Goal: Contribute content: Contribute content

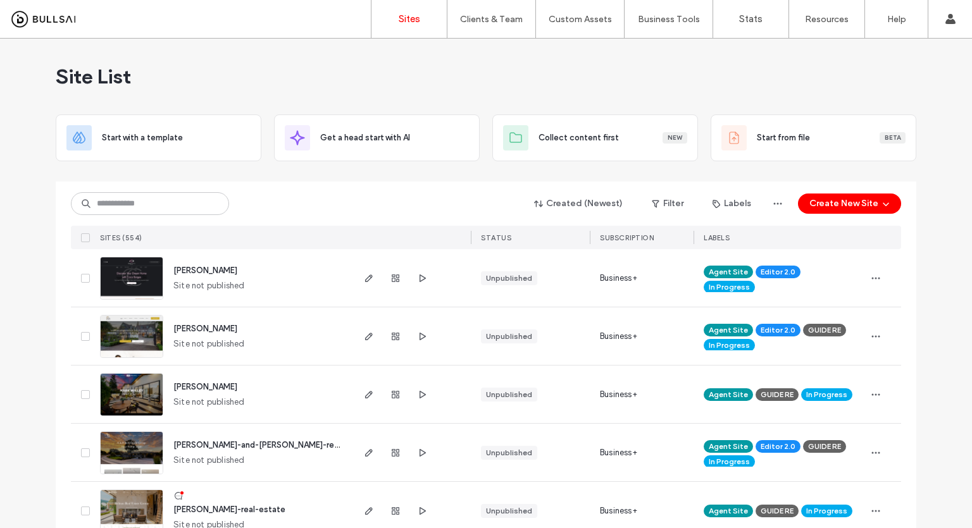
click at [136, 192] on div "Created (Newest) Filter Labels Create New Site" at bounding box center [486, 204] width 830 height 24
click at [135, 196] on input at bounding box center [150, 203] width 158 height 23
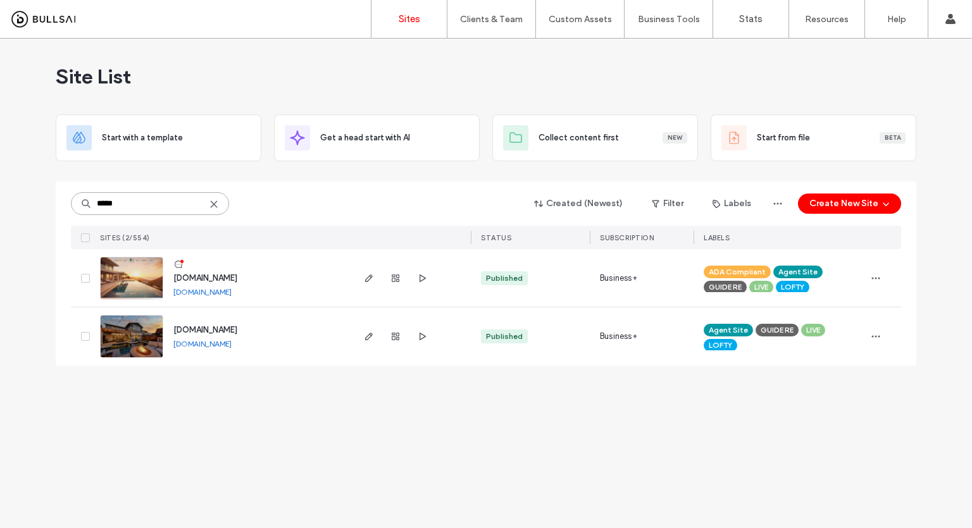
type input "*****"
click at [112, 342] on img at bounding box center [132, 359] width 62 height 86
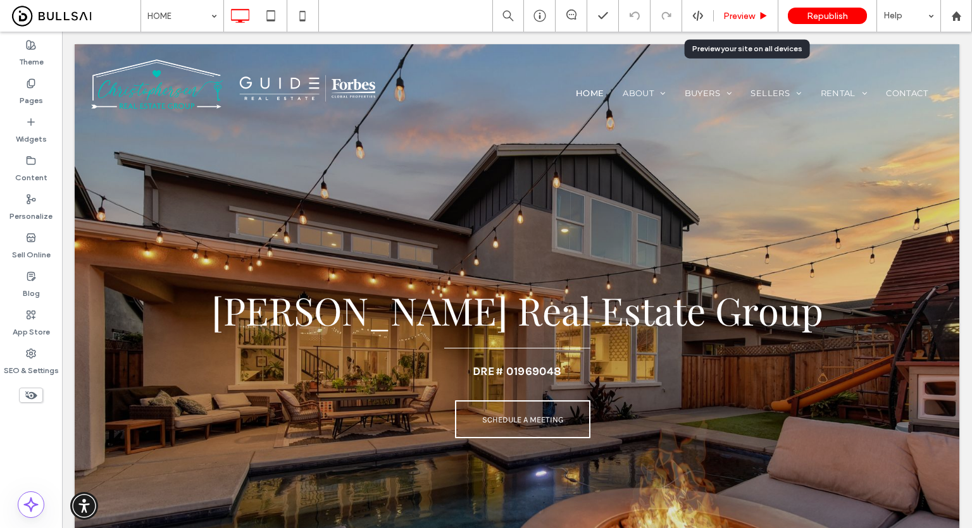
click at [749, 14] on span "Preview" at bounding box center [739, 16] width 32 height 11
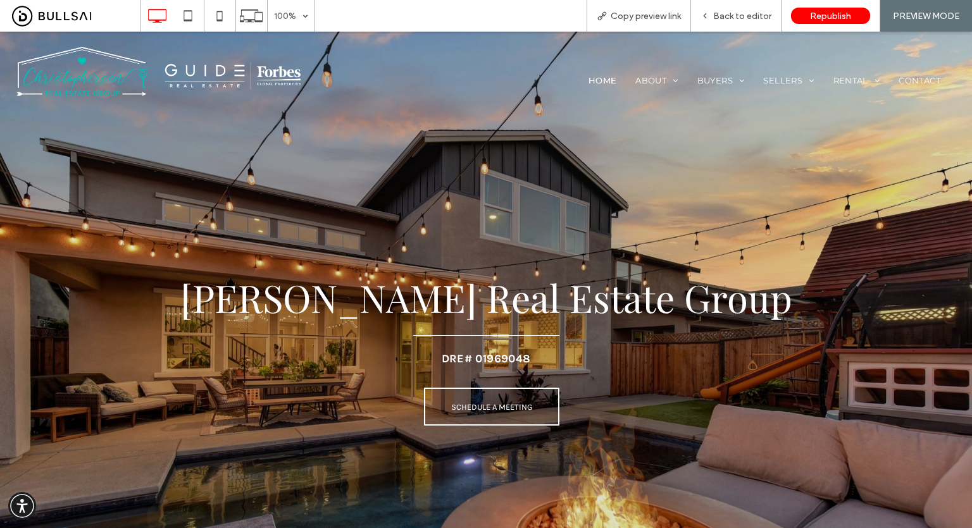
click at [749, 14] on span "Back to editor" at bounding box center [742, 16] width 58 height 11
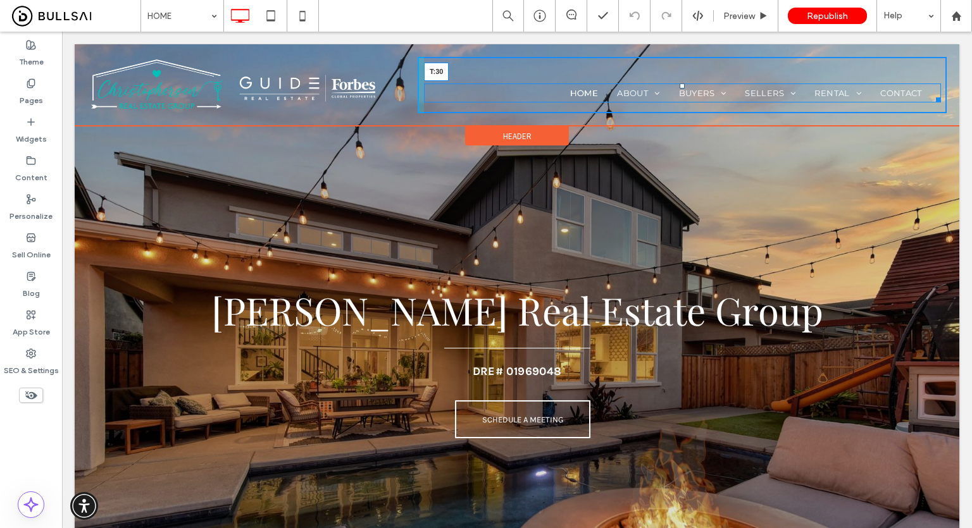
drag, startPoint x: 680, startPoint y: 84, endPoint x: 740, endPoint y: 108, distance: 65.3
click at [680, 84] on div at bounding box center [682, 86] width 5 height 5
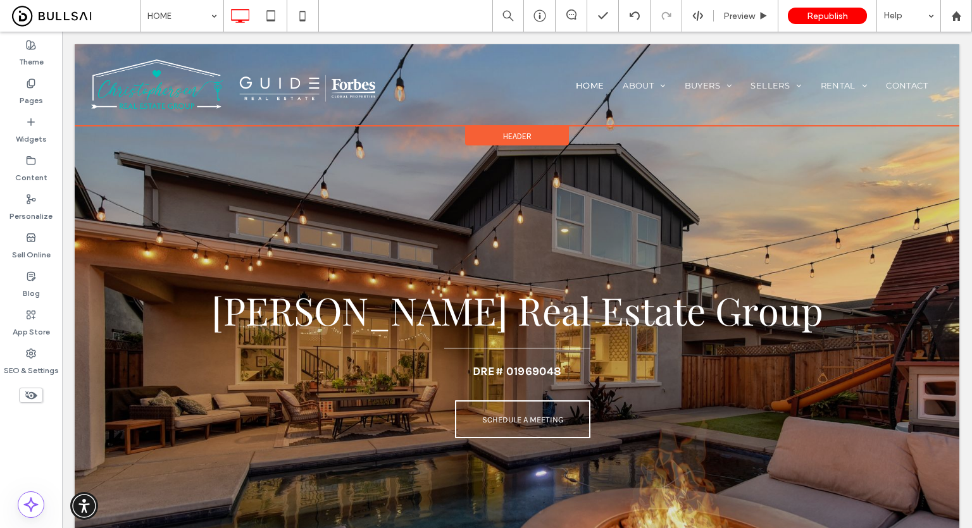
click at [497, 134] on div "Header" at bounding box center [517, 136] width 104 height 19
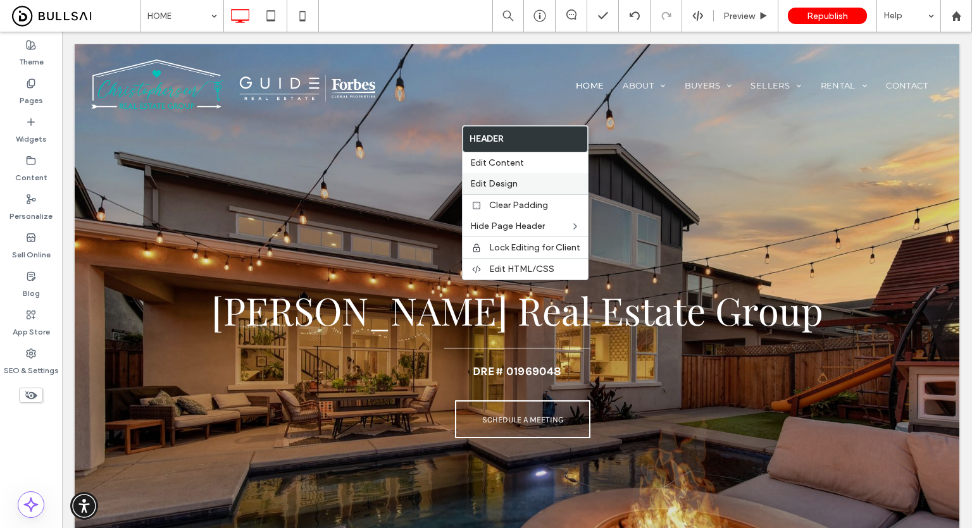
click at [521, 185] on label "Edit Design" at bounding box center [525, 183] width 110 height 11
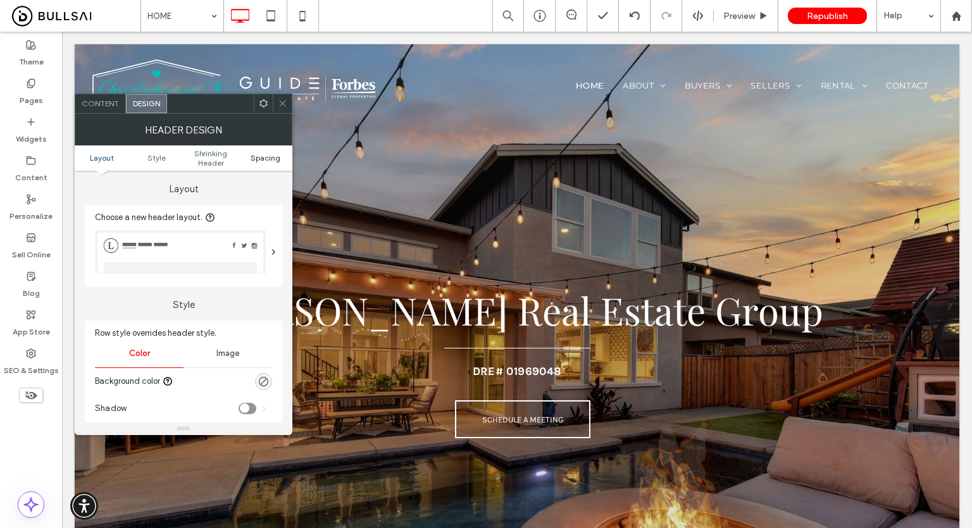
click at [261, 154] on span "Spacing" at bounding box center [266, 157] width 30 height 9
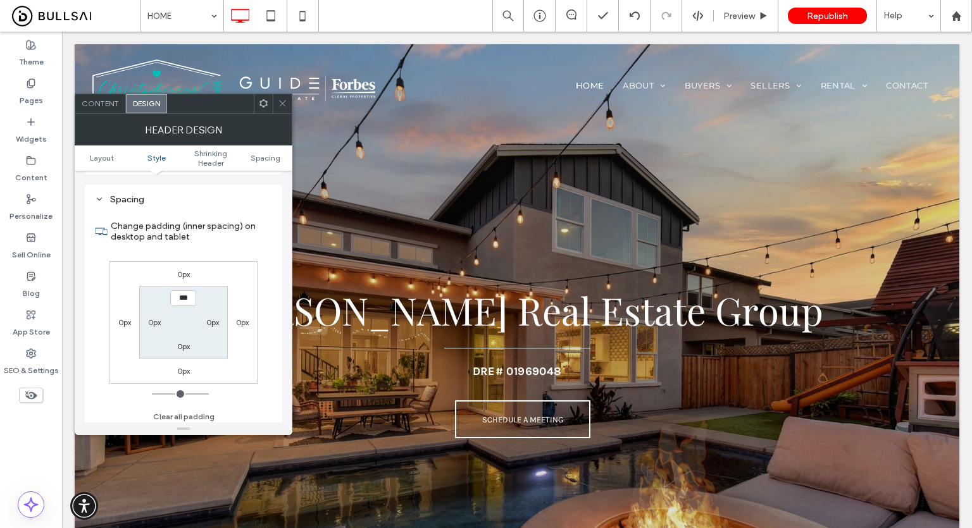
scroll to position [446, 0]
click at [152, 323] on div "0px" at bounding box center [154, 318] width 13 height 13
click at [154, 317] on label "0px" at bounding box center [154, 318] width 13 height 9
type input "*"
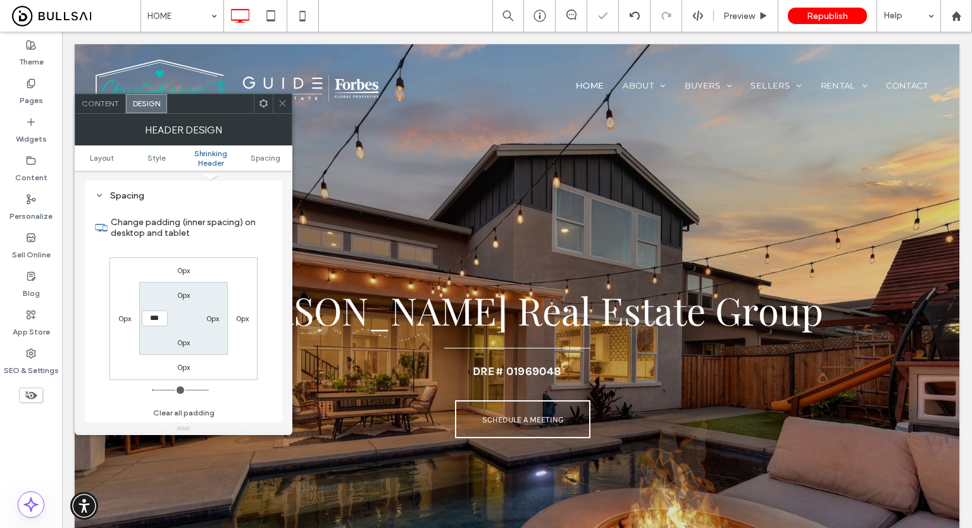
click at [163, 320] on input "***" at bounding box center [155, 319] width 26 height 16
type input "**"
type input "****"
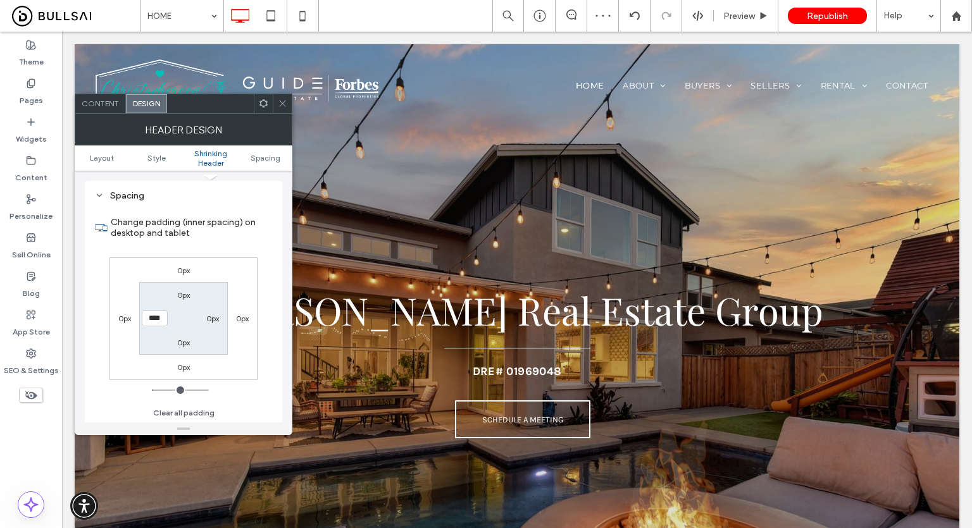
click at [208, 312] on div "0px" at bounding box center [212, 318] width 13 height 13
click at [212, 317] on label "0px" at bounding box center [212, 318] width 13 height 9
type input "*"
type input "**"
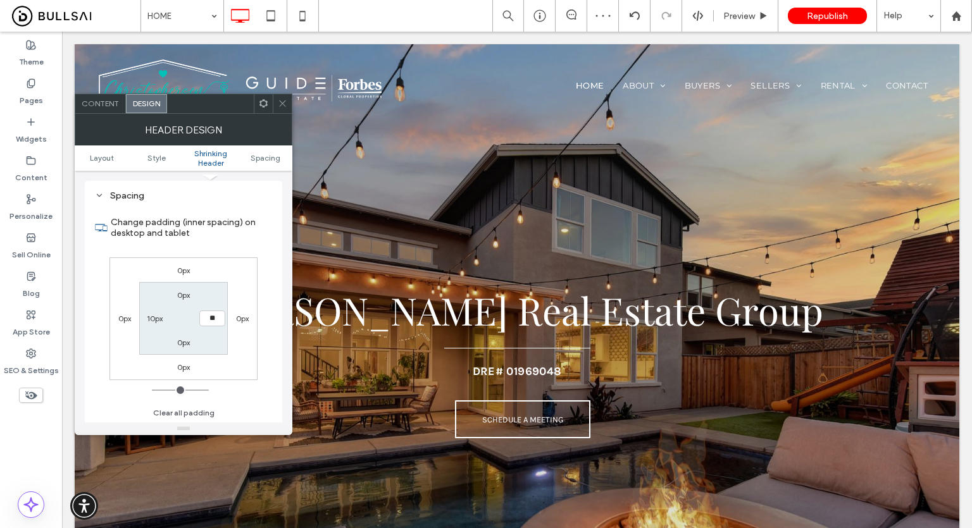
type input "****"
click at [281, 97] on span at bounding box center [282, 103] width 9 height 19
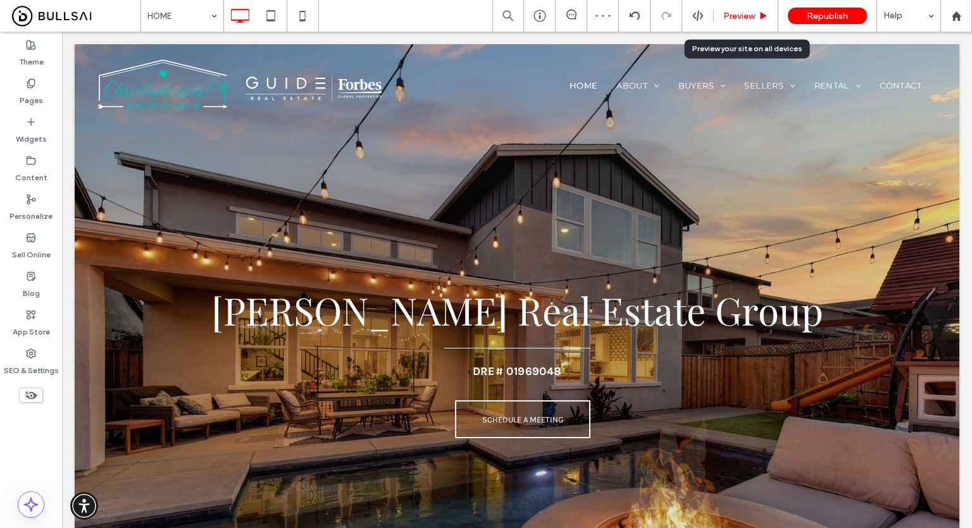
click at [751, 11] on span "Preview" at bounding box center [739, 16] width 32 height 11
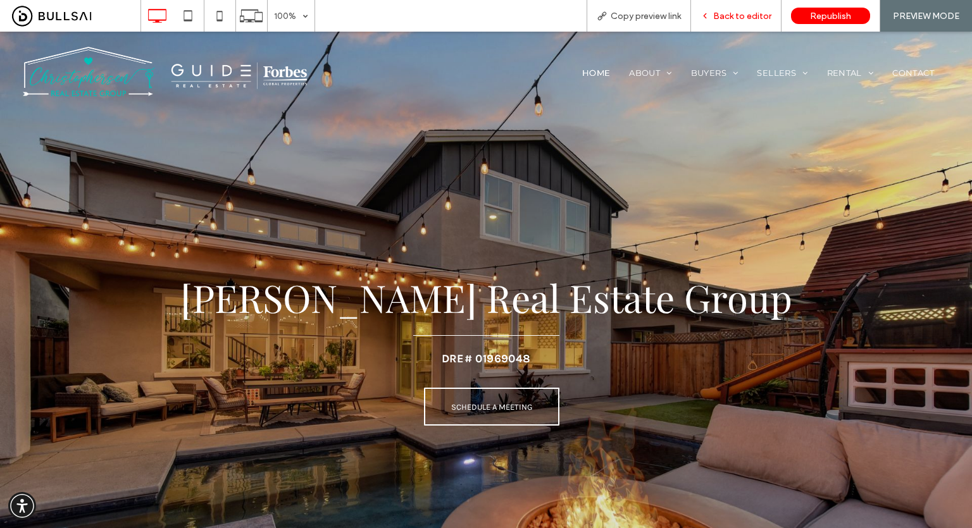
click at [744, 18] on span "Back to editor" at bounding box center [742, 16] width 58 height 11
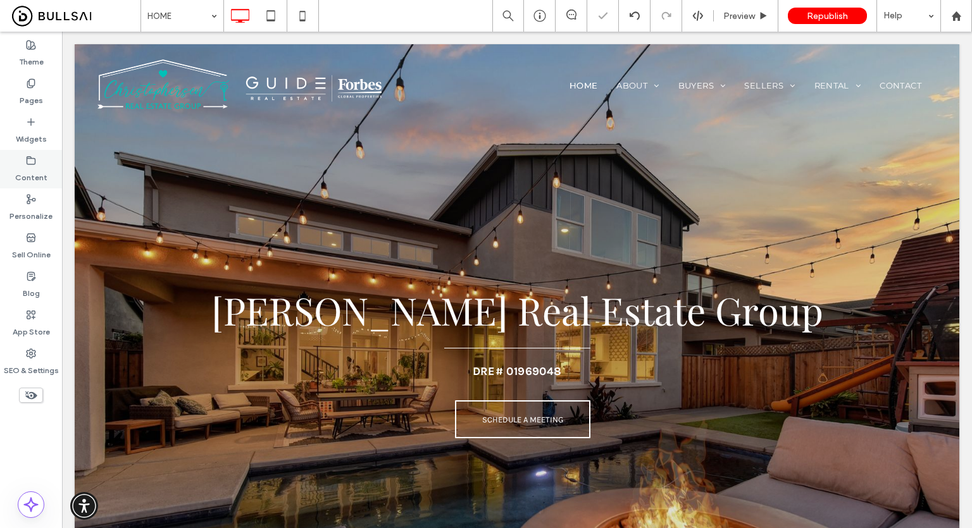
click at [42, 168] on label "Content" at bounding box center [31, 175] width 32 height 18
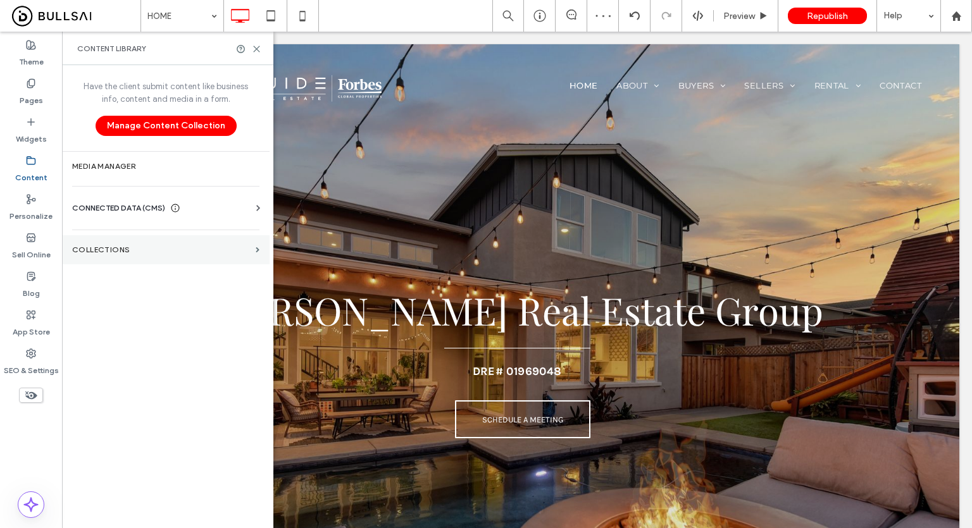
click at [173, 257] on section "Collections" at bounding box center [166, 249] width 208 height 29
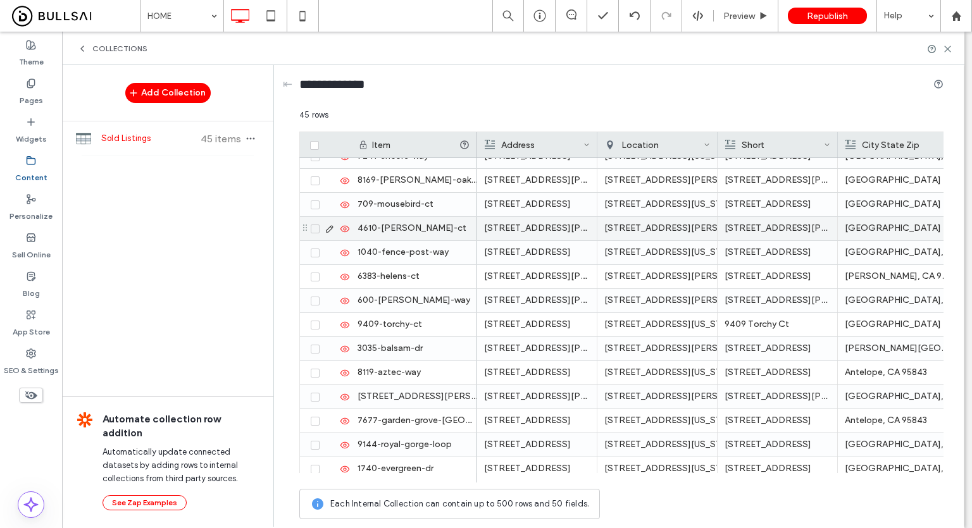
scroll to position [127, 0]
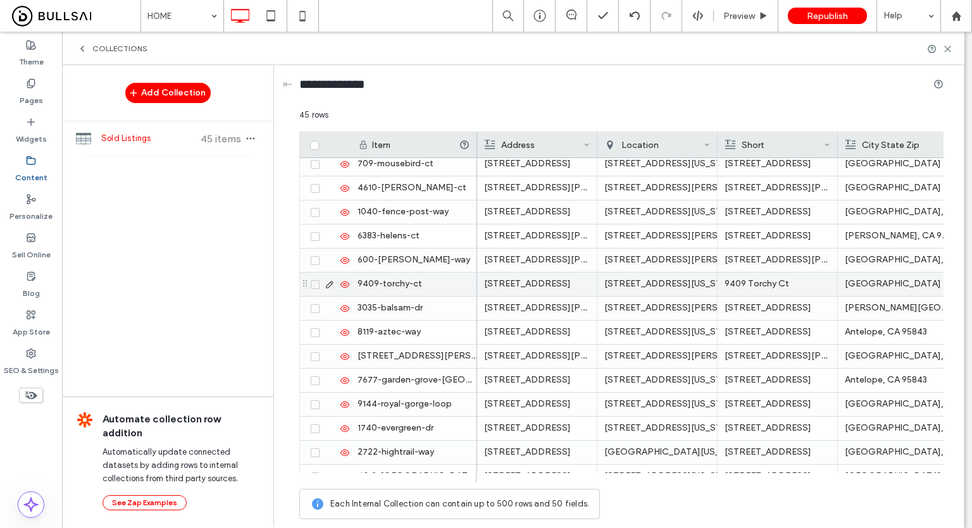
click at [425, 263] on div "600-treese-way" at bounding box center [414, 260] width 127 height 23
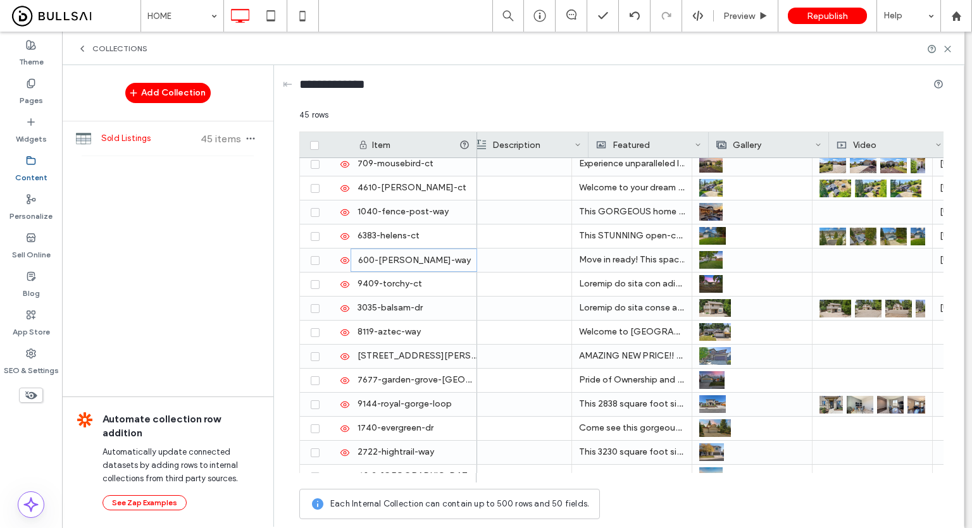
scroll to position [0, 1390]
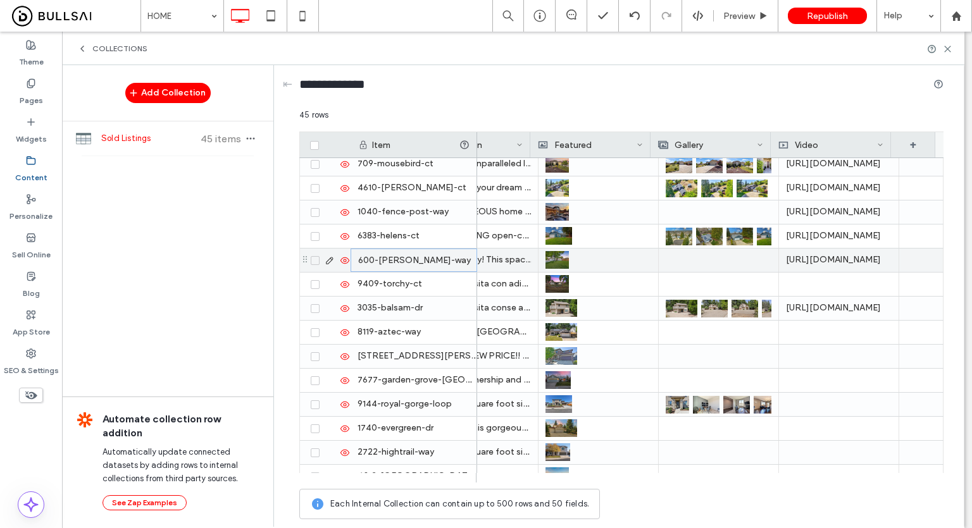
click at [685, 261] on div at bounding box center [719, 260] width 106 height 23
click at [685, 261] on div at bounding box center [718, 260] width 105 height 22
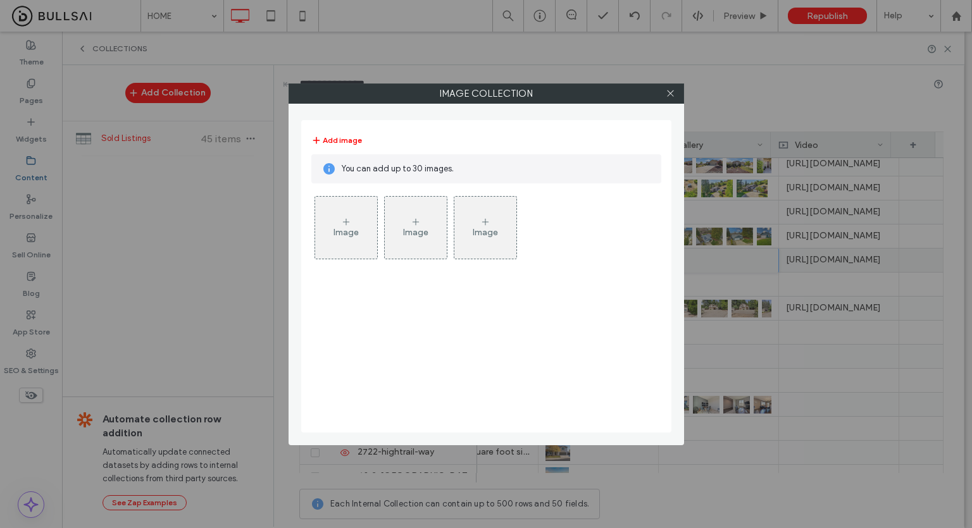
click at [349, 223] on icon at bounding box center [346, 222] width 10 height 10
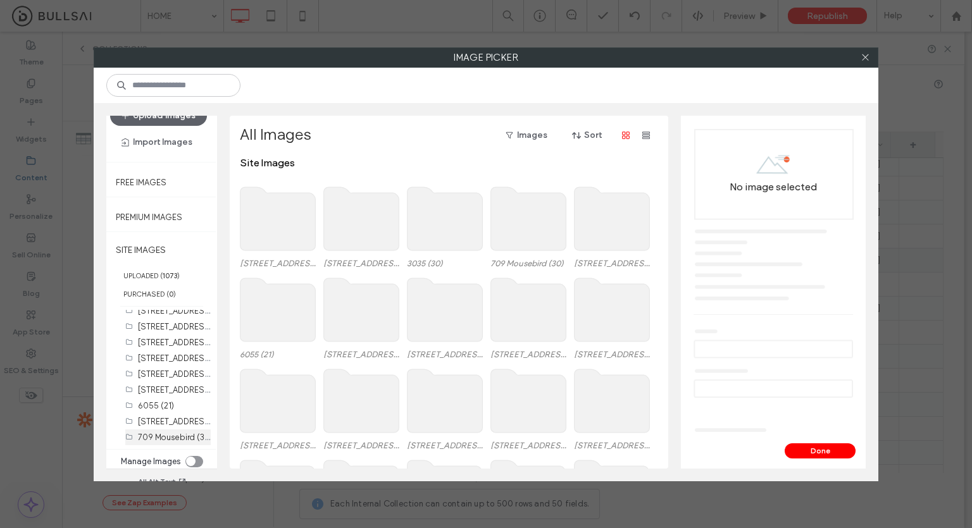
scroll to position [178, 0]
click at [192, 459] on div "toggle" at bounding box center [190, 461] width 9 height 9
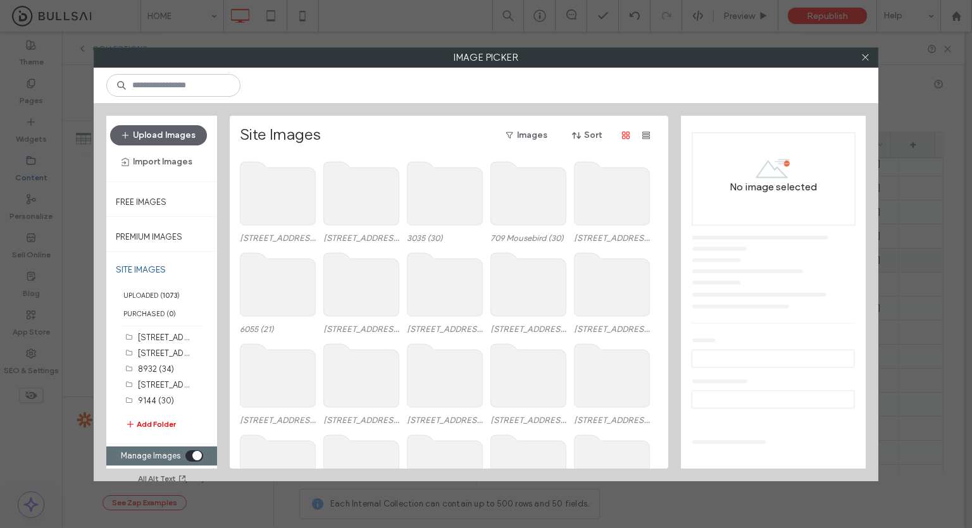
click at [159, 424] on button "Add Folder" at bounding box center [150, 424] width 51 height 13
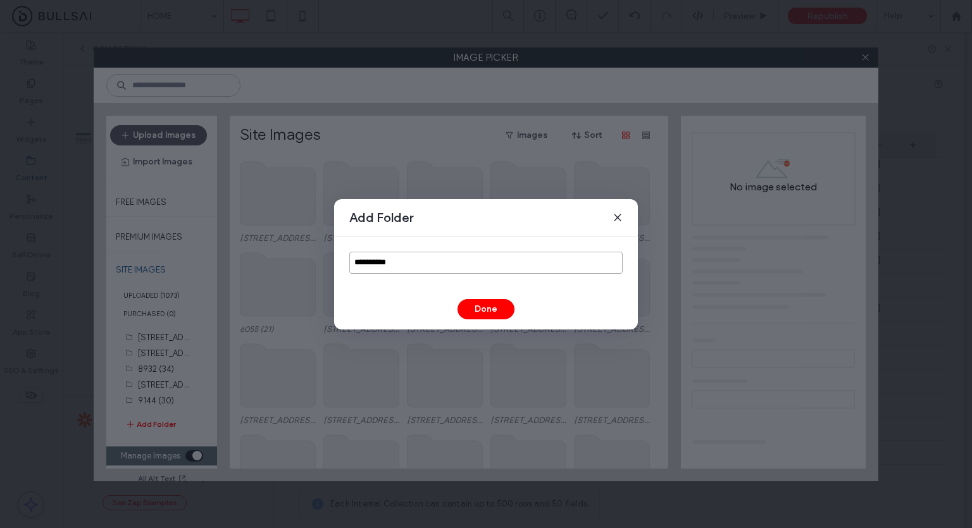
click at [380, 259] on input "**********" at bounding box center [485, 263] width 273 height 22
paste input "**********"
type input "**********"
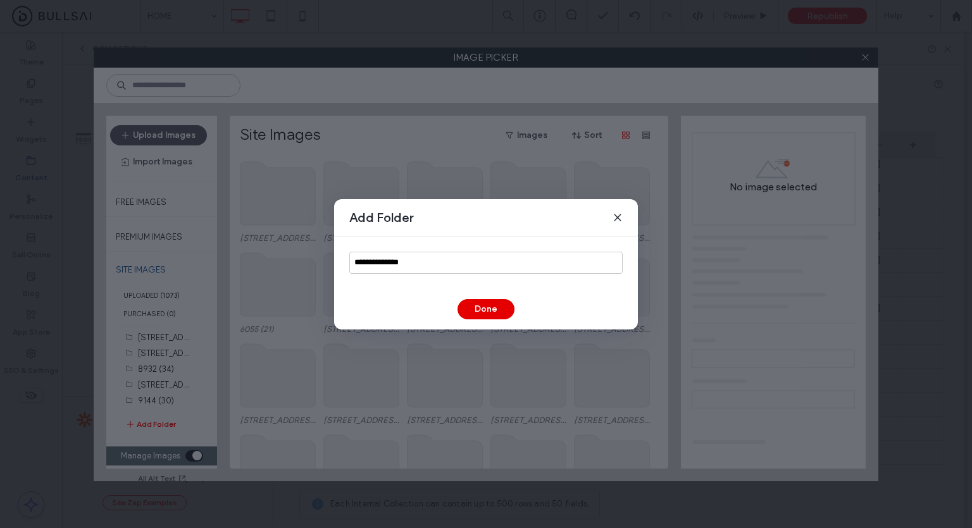
click at [486, 309] on button "Done" at bounding box center [486, 309] width 57 height 20
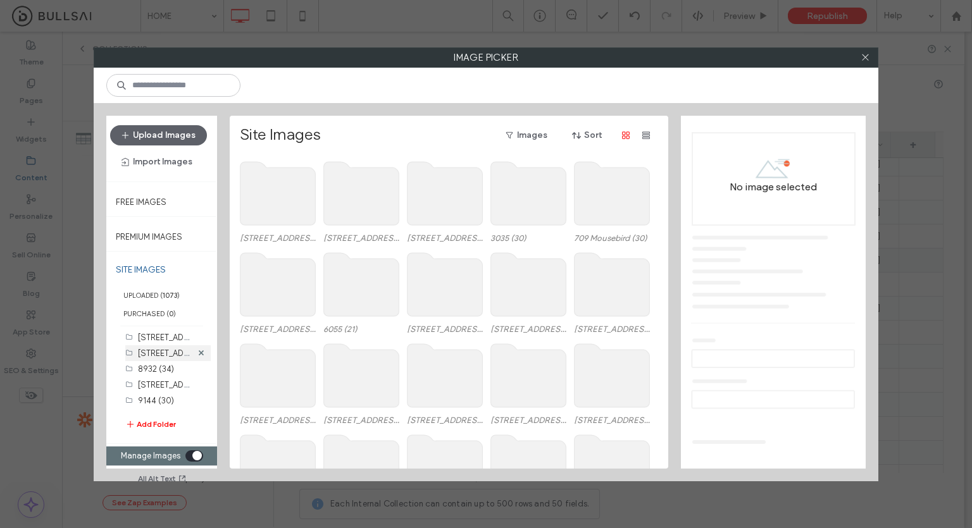
scroll to position [251, 0]
click at [152, 397] on label "600 Treese Way (0)" at bounding box center [213, 403] width 150 height 12
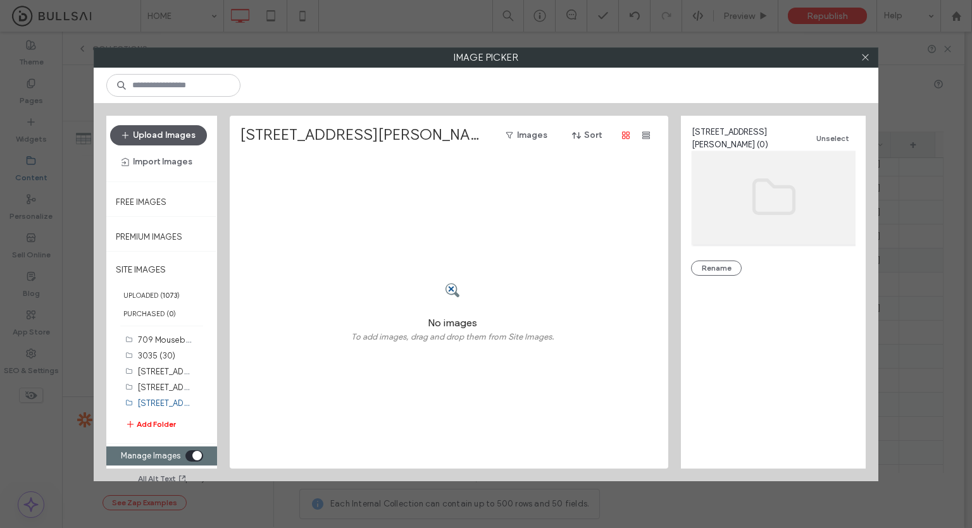
click at [159, 137] on button "Upload Images" at bounding box center [158, 135] width 97 height 20
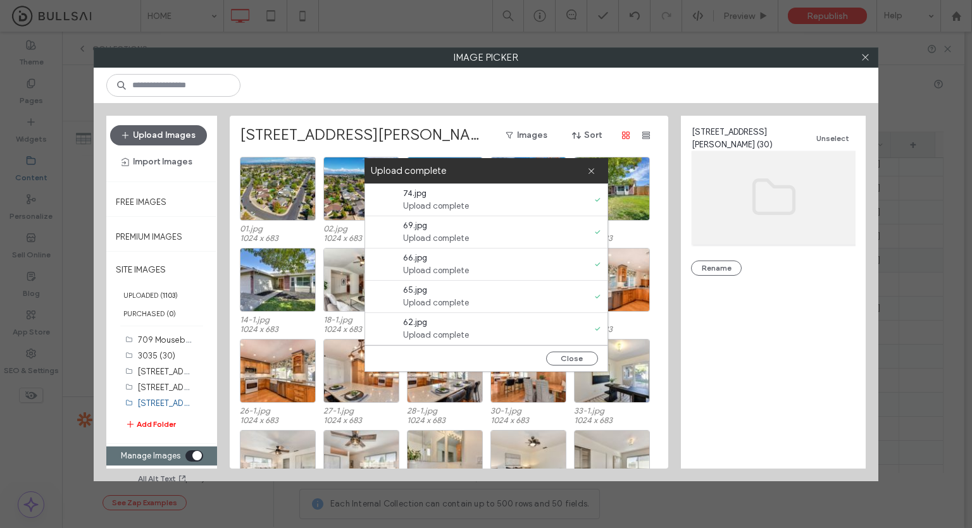
click at [3, 407] on div "Image Picker Upload Images Import Images Free Images Premium Images SITE IMAGES…" at bounding box center [486, 264] width 972 height 528
click at [581, 364] on button "Close" at bounding box center [572, 359] width 52 height 14
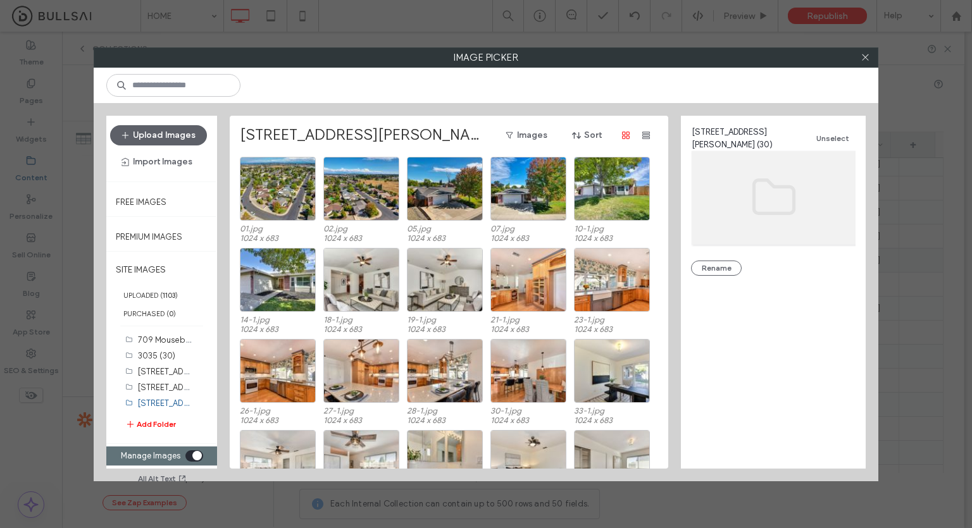
scroll to position [0, 0]
click at [864, 60] on icon at bounding box center [865, 57] width 9 height 9
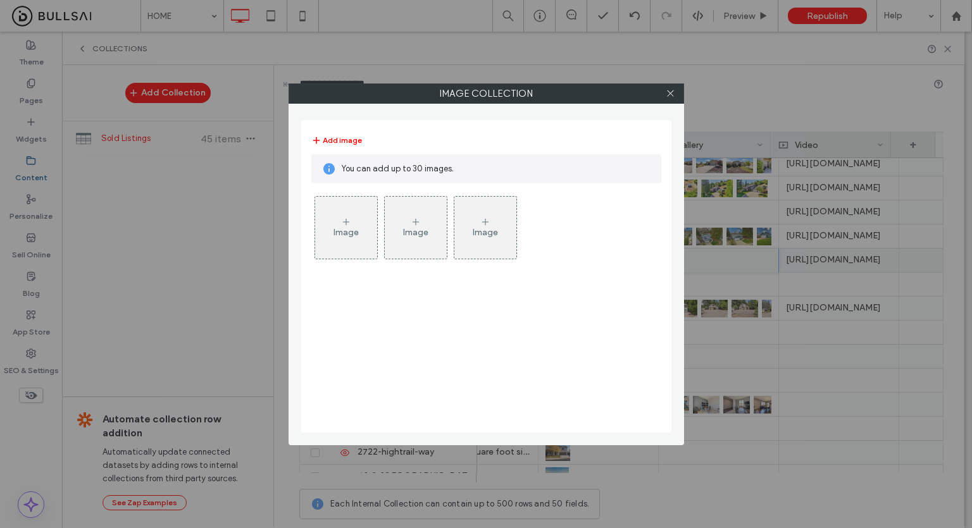
click at [378, 224] on div "Image Image Image" at bounding box center [485, 231] width 349 height 82
click at [361, 221] on div "Image" at bounding box center [346, 227] width 62 height 59
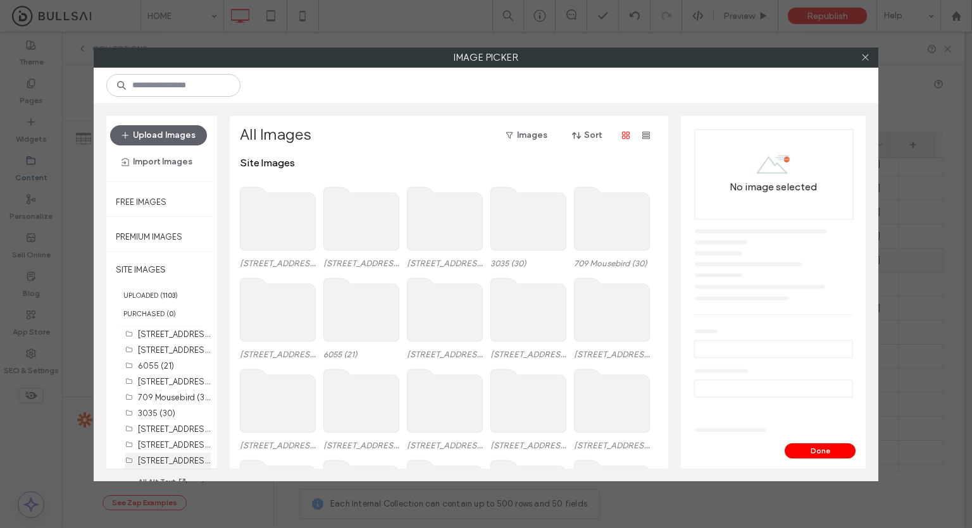
scroll to position [194, 0]
click at [147, 454] on label "600 Treese Way (30)" at bounding box center [215, 459] width 154 height 12
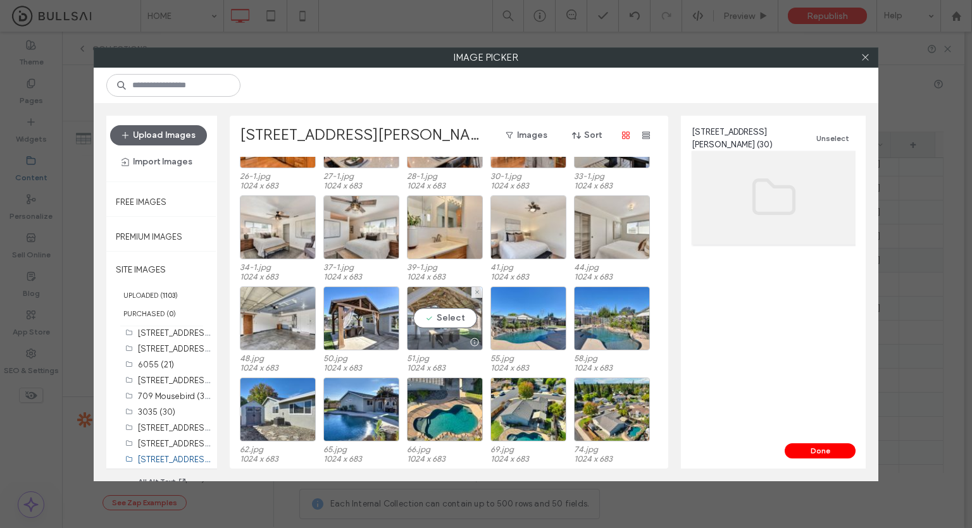
scroll to position [0, 0]
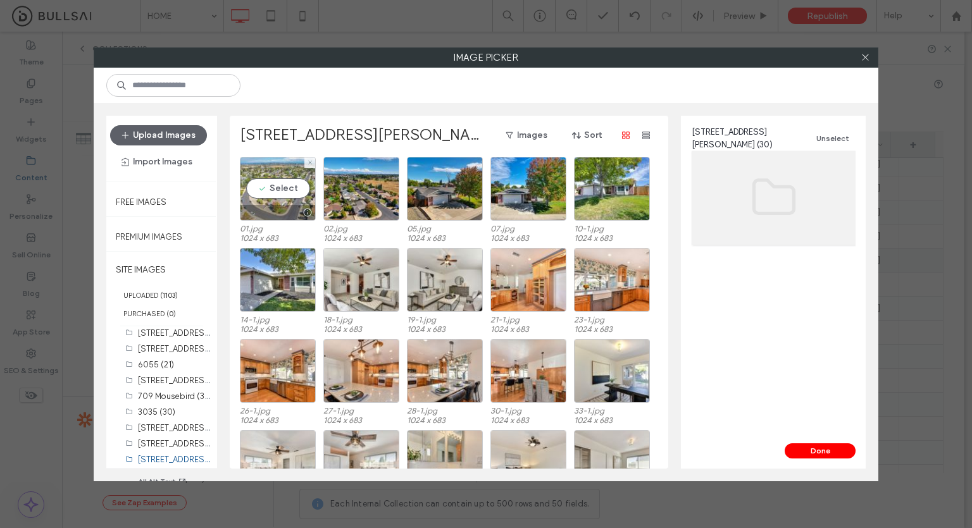
click at [274, 179] on div "Select" at bounding box center [278, 189] width 76 height 64
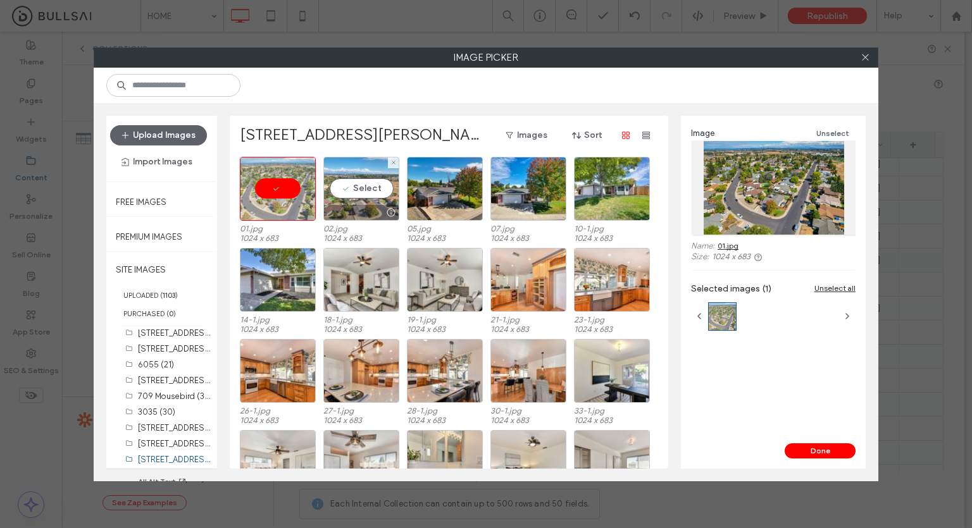
click at [377, 182] on div "Select" at bounding box center [361, 189] width 76 height 64
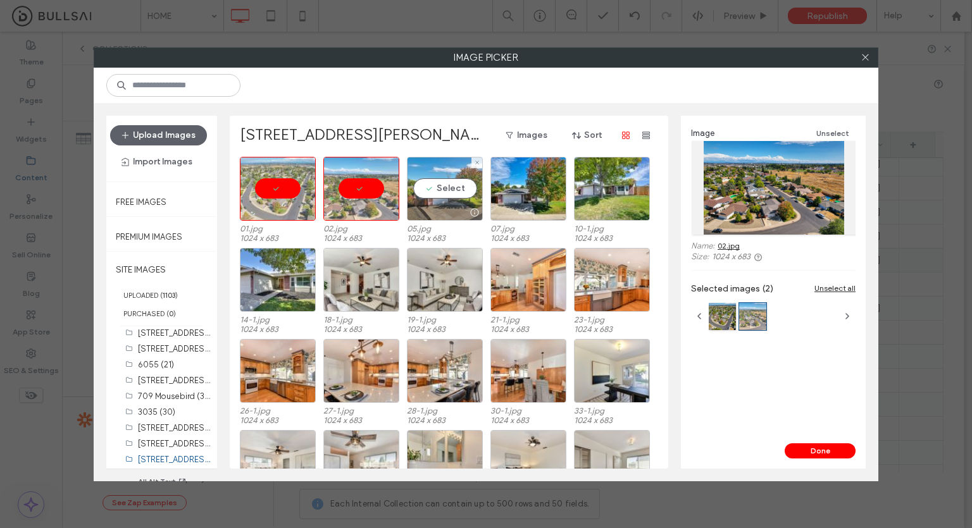
click at [458, 192] on div "Select" at bounding box center [445, 189] width 76 height 64
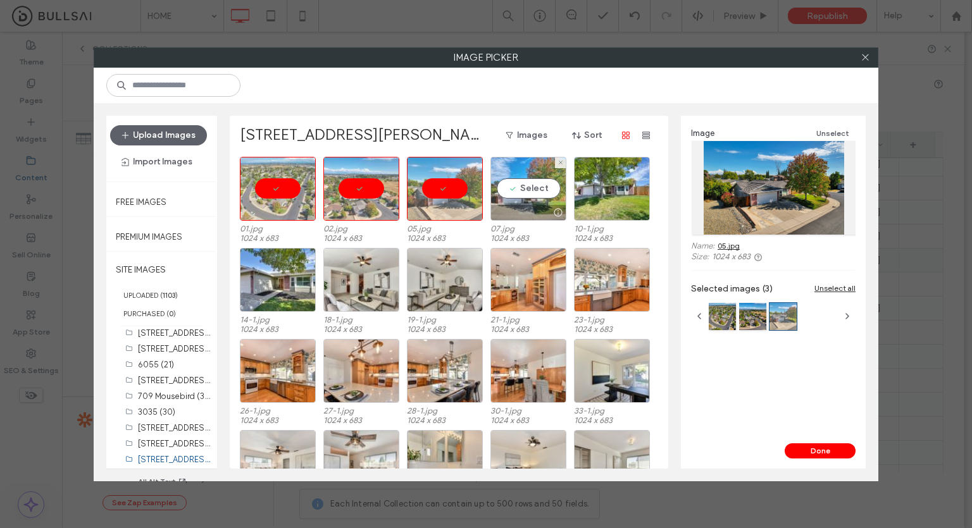
click at [542, 191] on div "Select" at bounding box center [528, 189] width 76 height 64
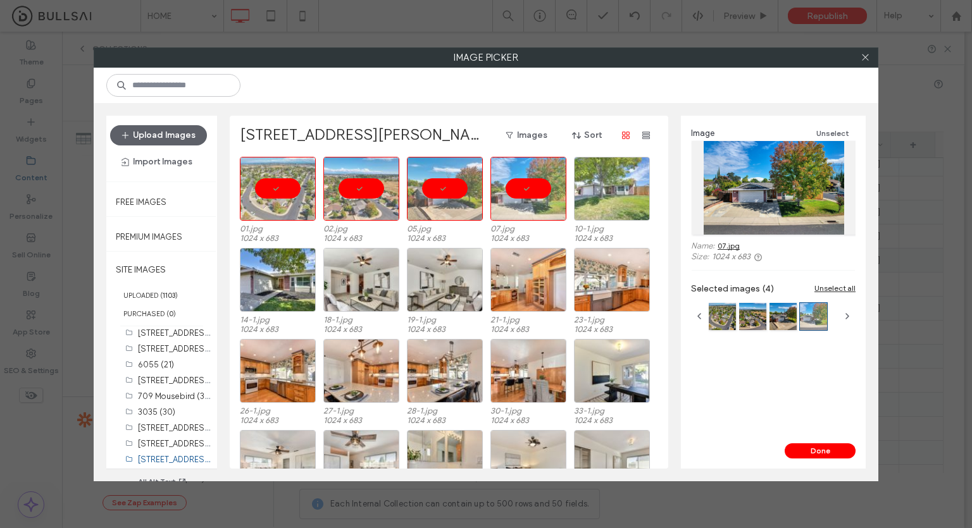
click at [621, 189] on div at bounding box center [612, 189] width 76 height 64
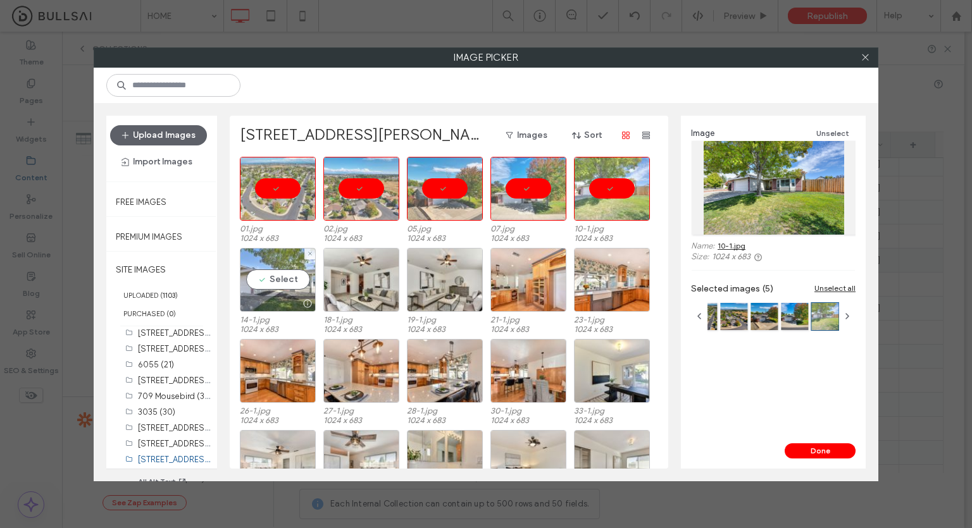
click at [299, 301] on div at bounding box center [307, 304] width 16 height 10
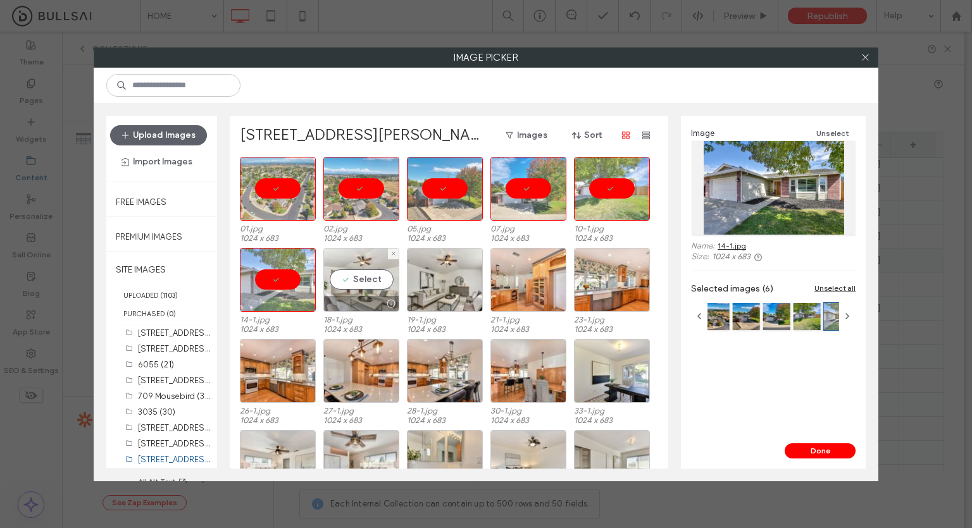
drag, startPoint x: 358, startPoint y: 289, endPoint x: 430, endPoint y: 283, distance: 72.4
click at [358, 289] on div "Select" at bounding box center [361, 280] width 76 height 64
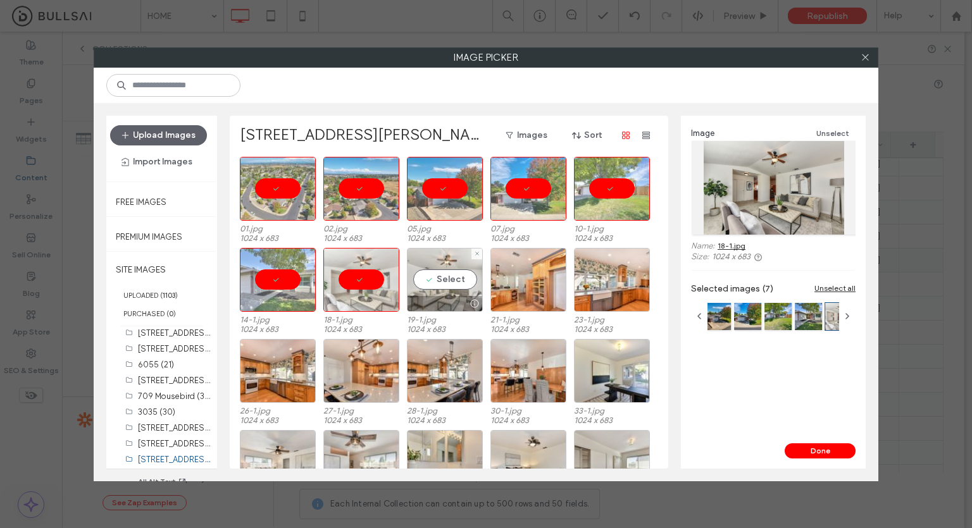
click at [435, 283] on div "Select" at bounding box center [445, 280] width 76 height 64
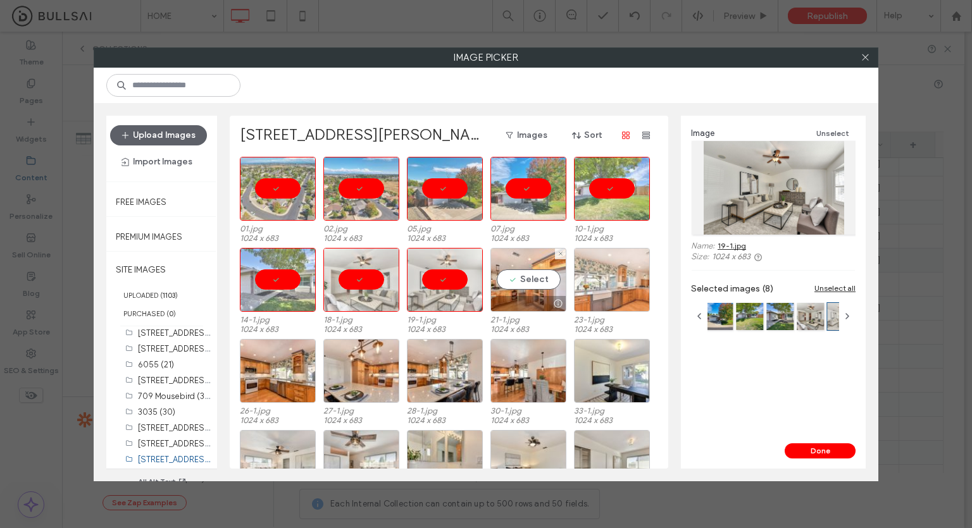
drag, startPoint x: 524, startPoint y: 281, endPoint x: 576, endPoint y: 282, distance: 51.9
click at [525, 282] on div "Select" at bounding box center [528, 280] width 76 height 64
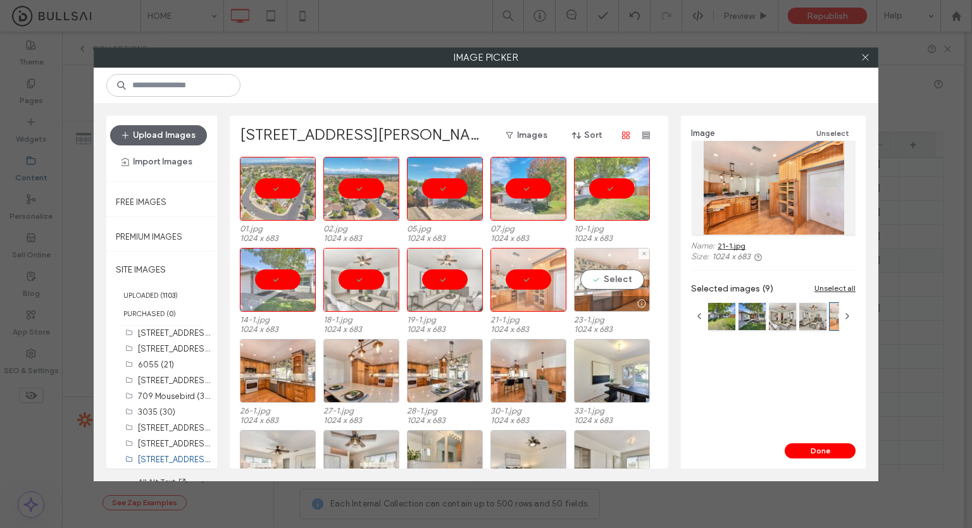
click at [597, 282] on div "Select" at bounding box center [612, 280] width 76 height 64
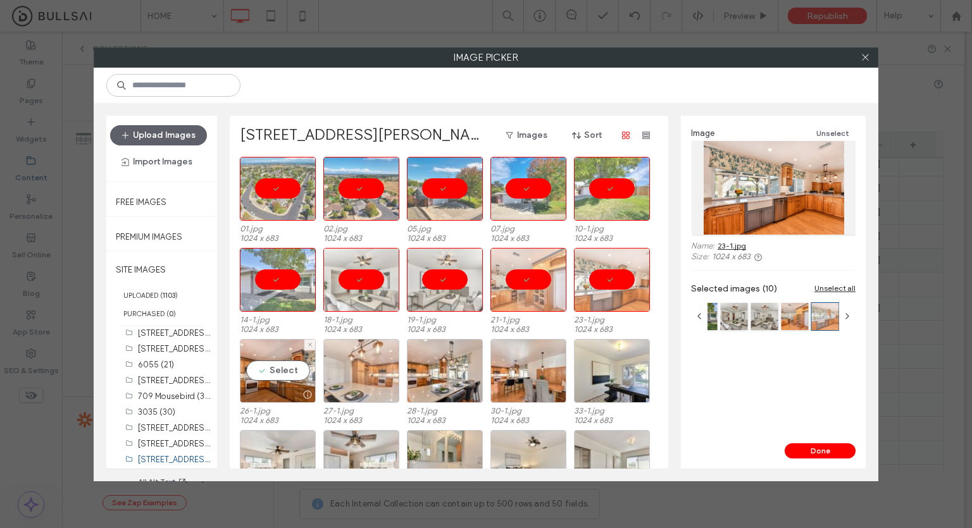
click at [289, 387] on div at bounding box center [277, 394] width 75 height 15
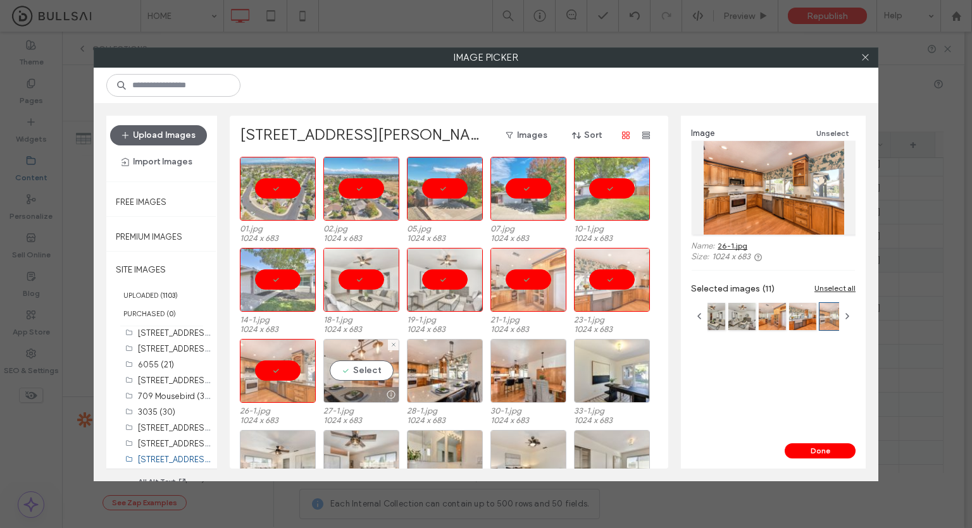
click at [365, 371] on div "Select" at bounding box center [361, 371] width 76 height 64
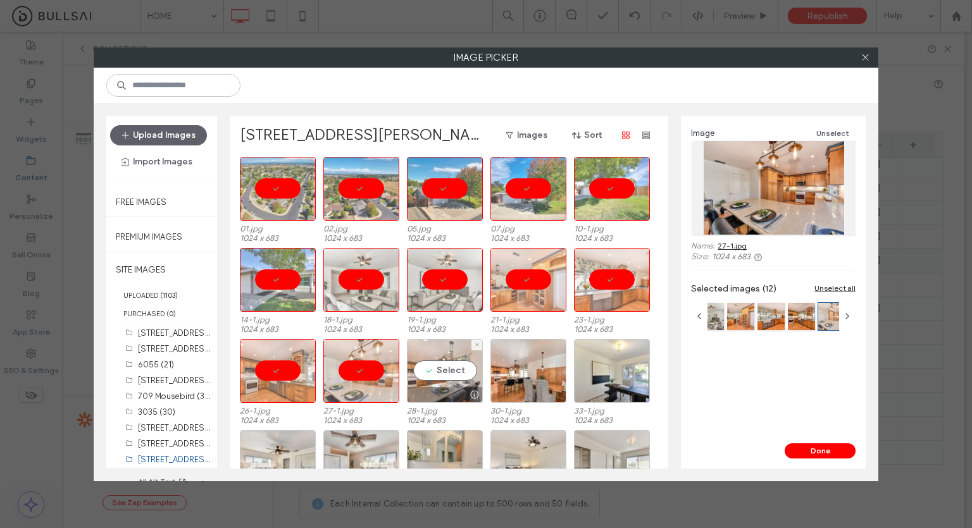
click at [434, 376] on div "Select" at bounding box center [445, 371] width 76 height 64
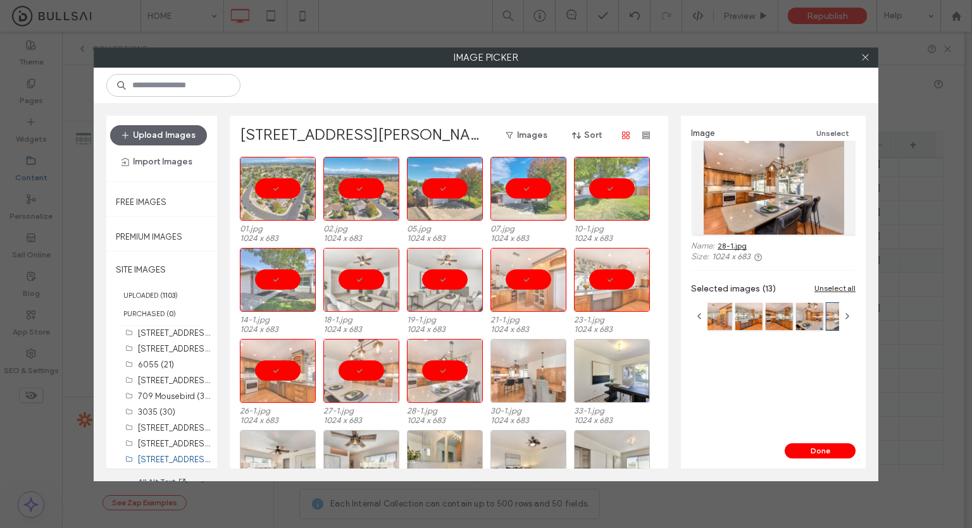
click at [526, 377] on div at bounding box center [528, 371] width 76 height 64
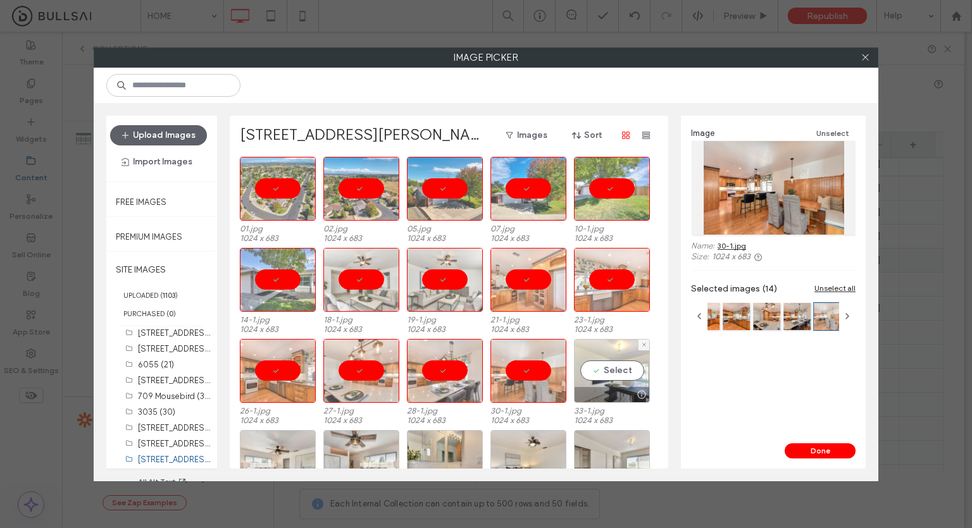
click at [606, 370] on div "Select" at bounding box center [612, 371] width 76 height 64
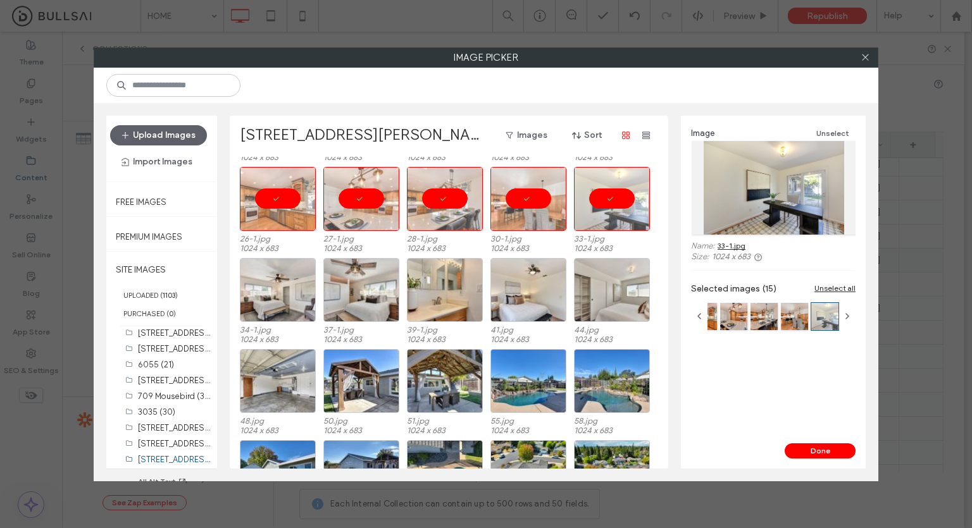
scroll to position [235, 0]
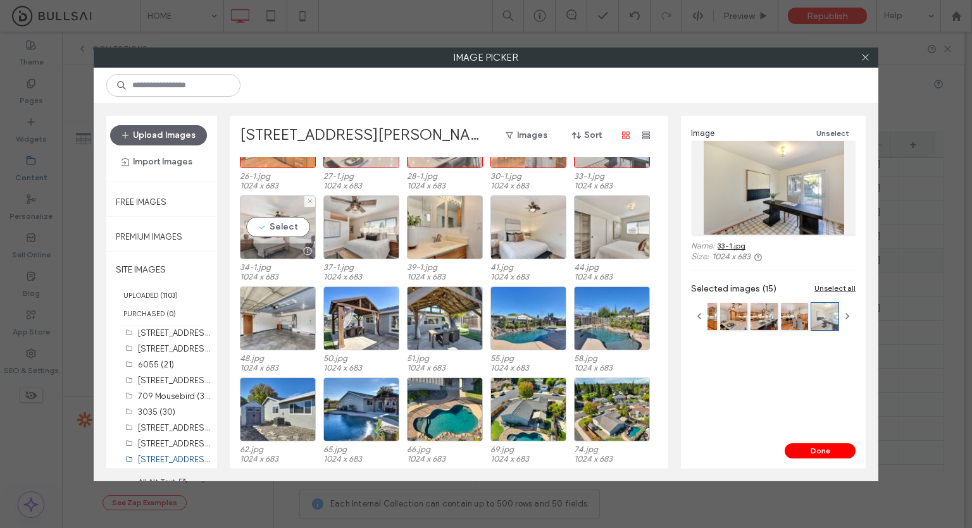
click at [266, 236] on div "Select" at bounding box center [278, 228] width 76 height 64
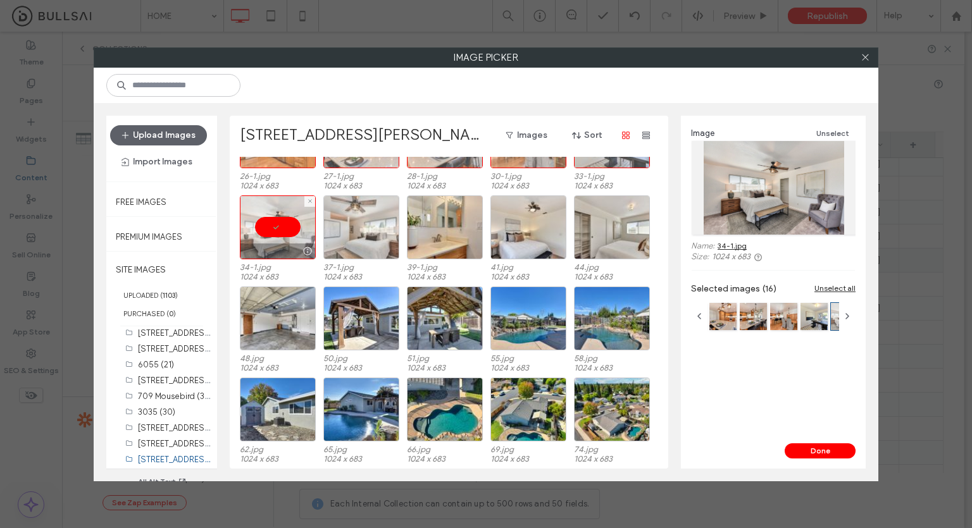
click at [354, 230] on div at bounding box center [361, 228] width 76 height 64
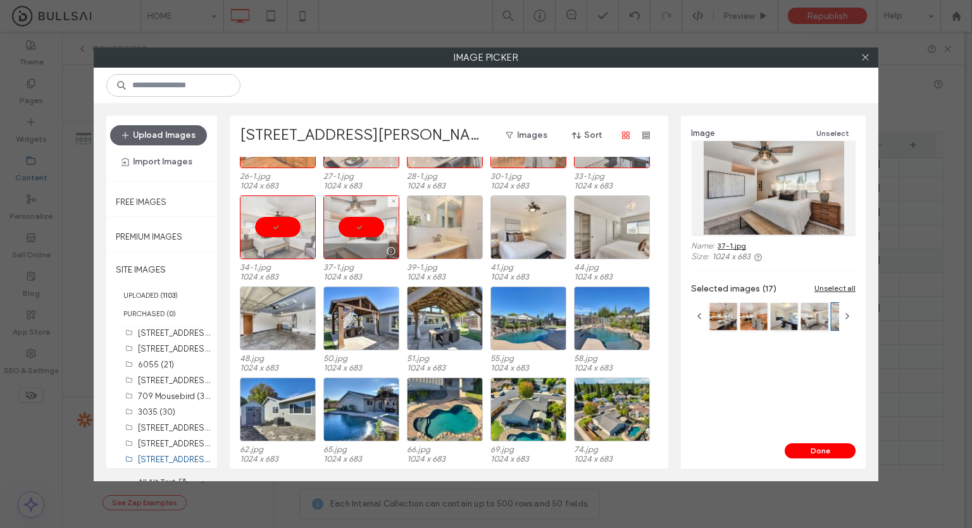
click at [460, 236] on div at bounding box center [445, 228] width 76 height 64
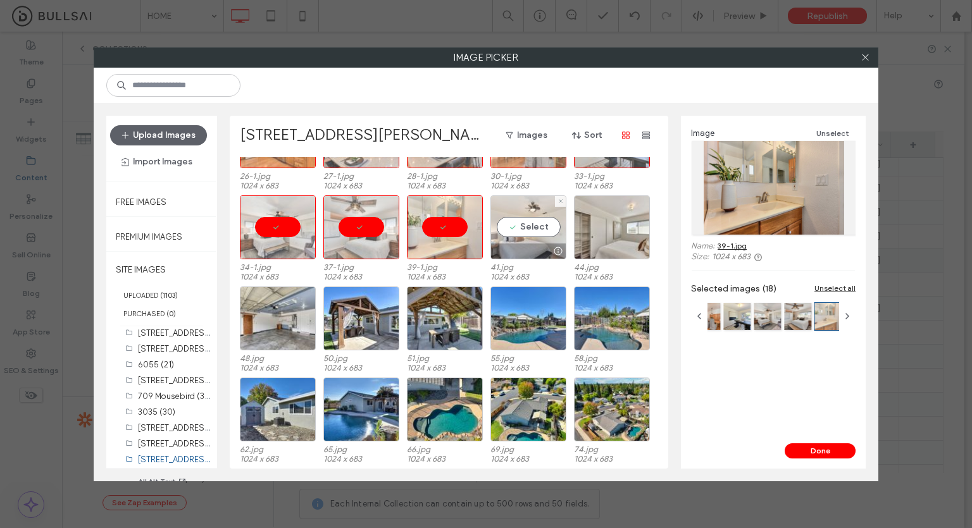
click at [538, 230] on div "Select" at bounding box center [528, 228] width 76 height 64
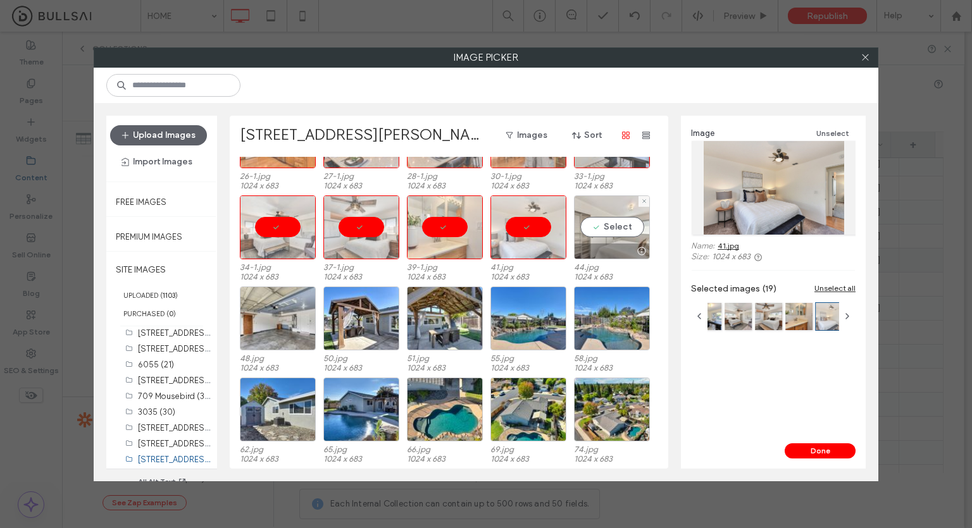
click at [604, 232] on div "Select" at bounding box center [612, 228] width 76 height 64
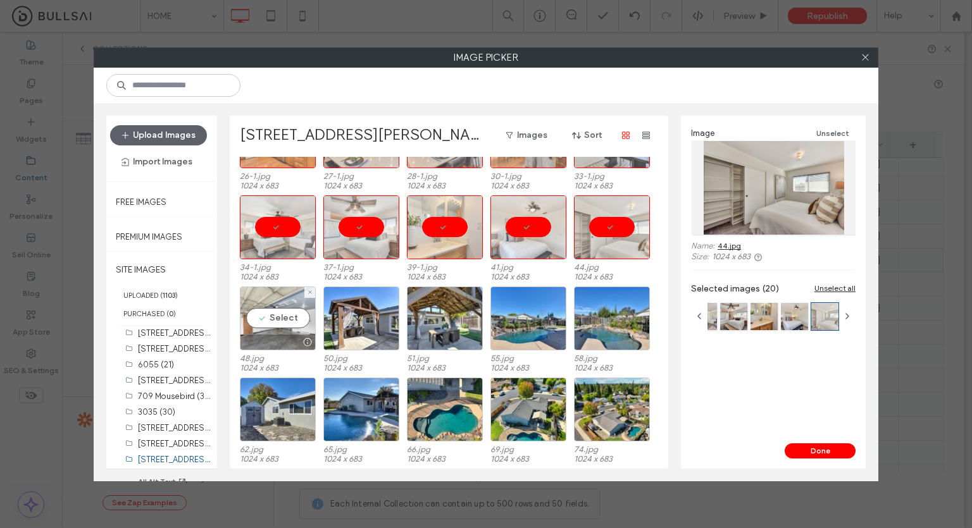
click at [281, 332] on div "Select" at bounding box center [278, 319] width 76 height 64
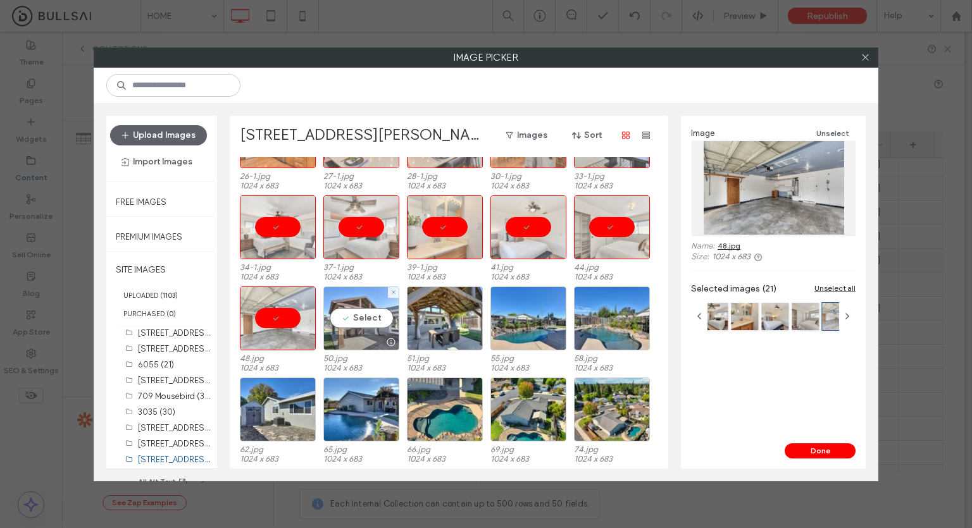
click at [334, 325] on div "Select" at bounding box center [361, 319] width 76 height 64
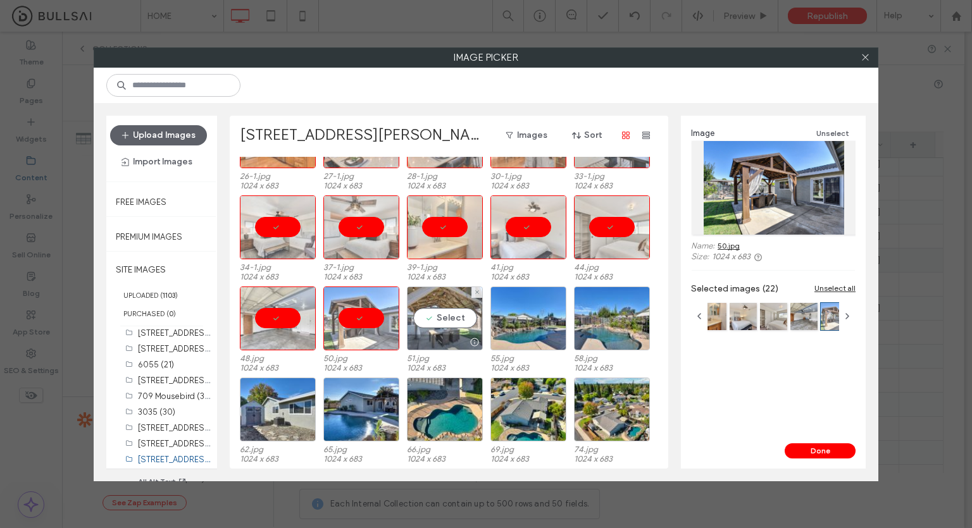
click at [425, 323] on div "Select" at bounding box center [445, 319] width 76 height 64
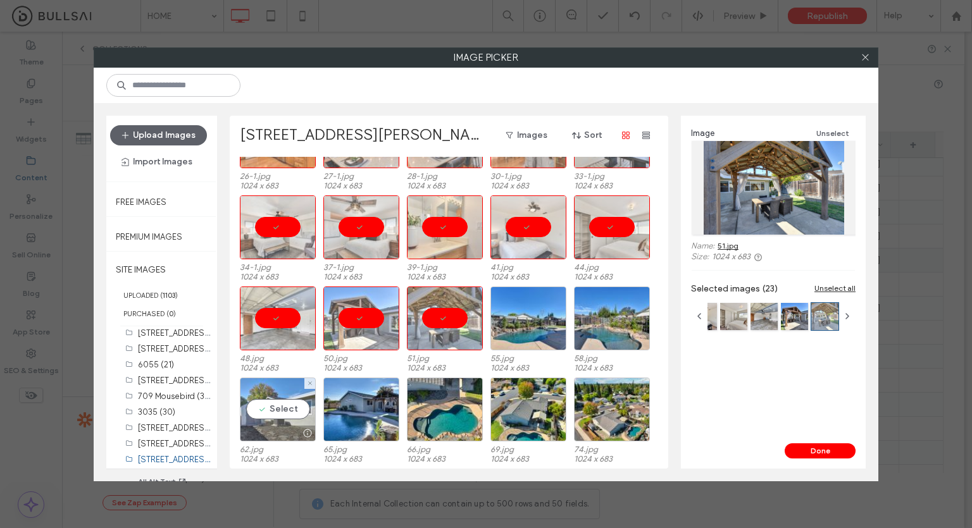
click at [256, 408] on div "Select" at bounding box center [278, 410] width 76 height 64
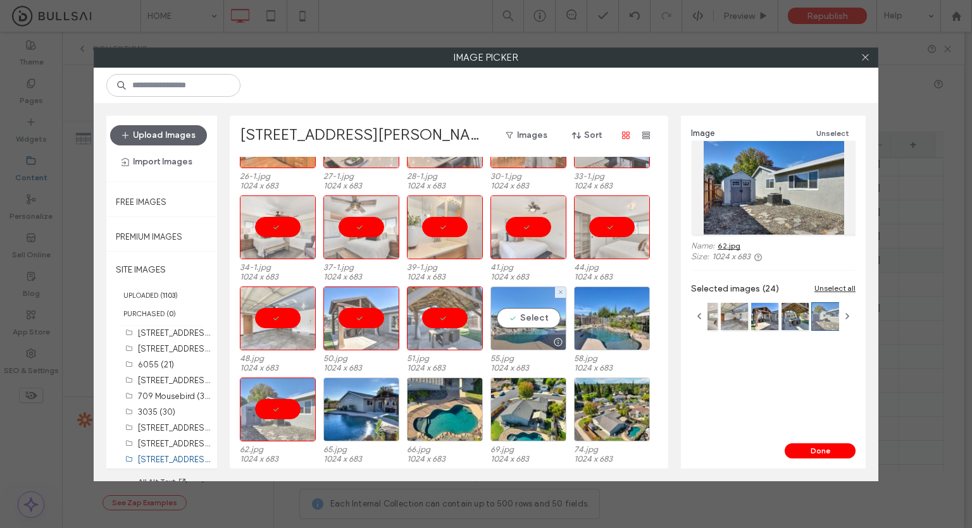
click at [501, 309] on div "Select" at bounding box center [528, 319] width 76 height 64
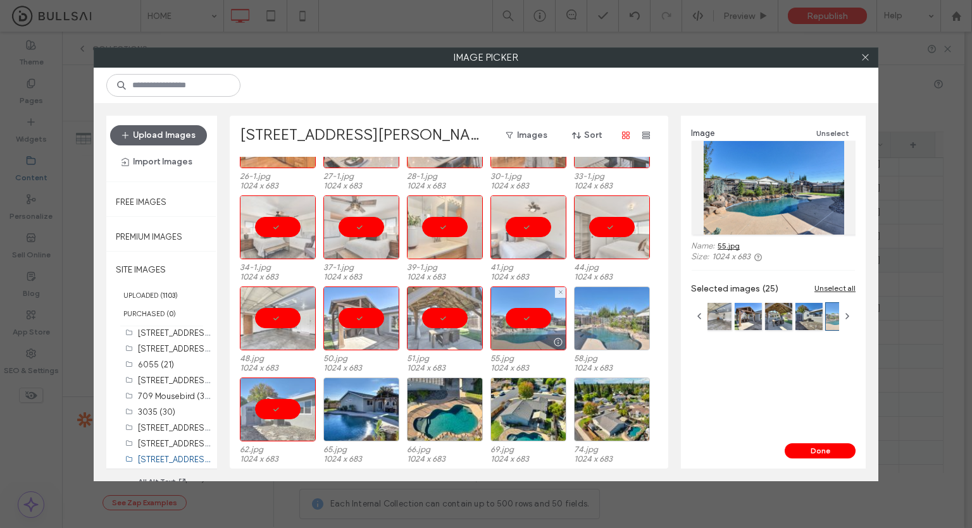
click at [606, 309] on div at bounding box center [612, 319] width 76 height 64
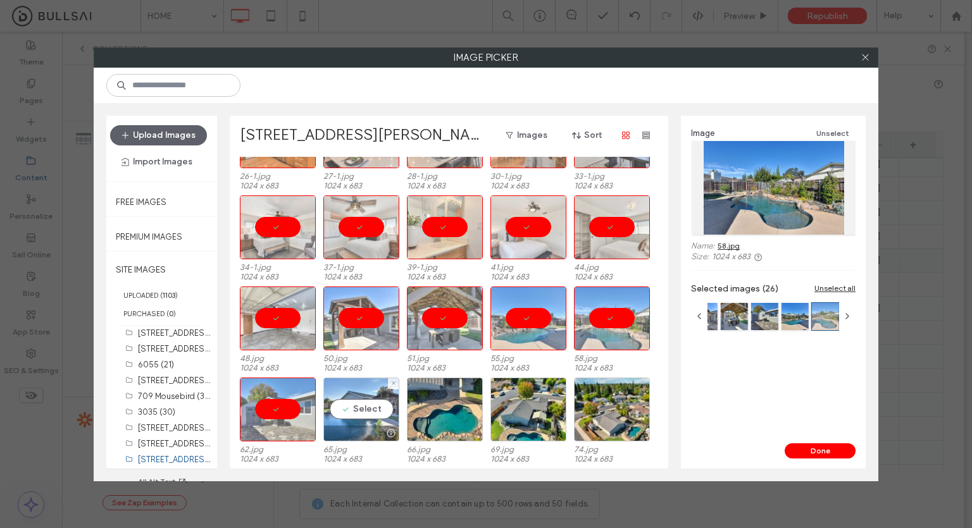
click at [377, 420] on div "Select" at bounding box center [361, 410] width 76 height 64
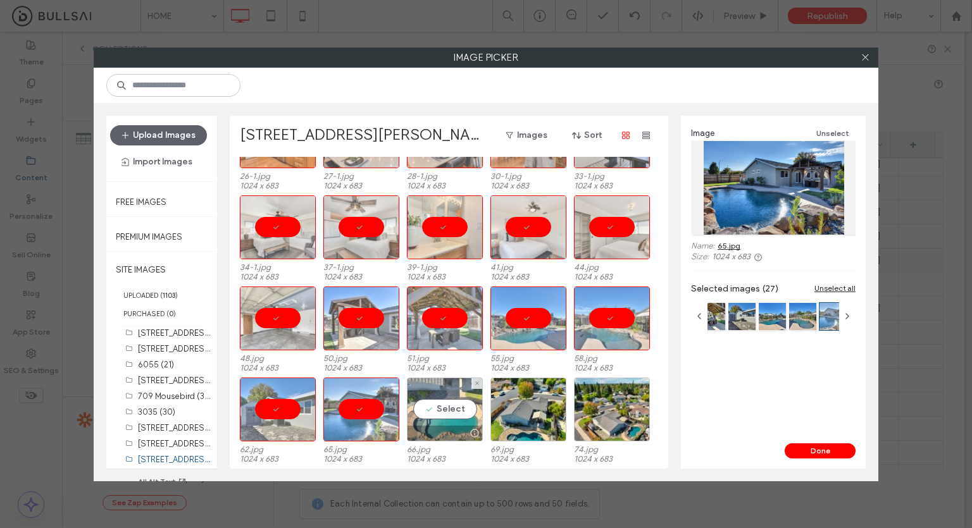
click at [434, 416] on div "Select" at bounding box center [445, 410] width 76 height 64
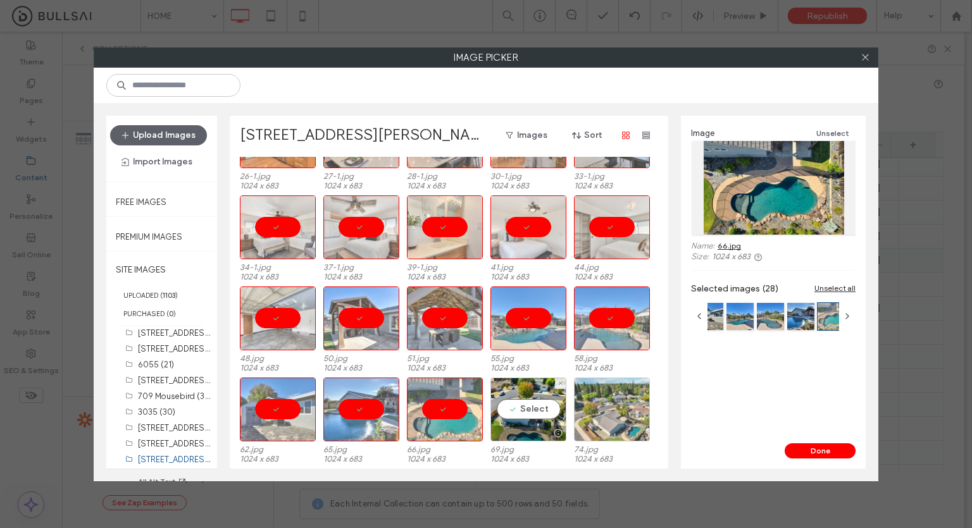
drag, startPoint x: 525, startPoint y: 411, endPoint x: 592, endPoint y: 416, distance: 67.3
click at [526, 411] on div "Select" at bounding box center [528, 410] width 76 height 64
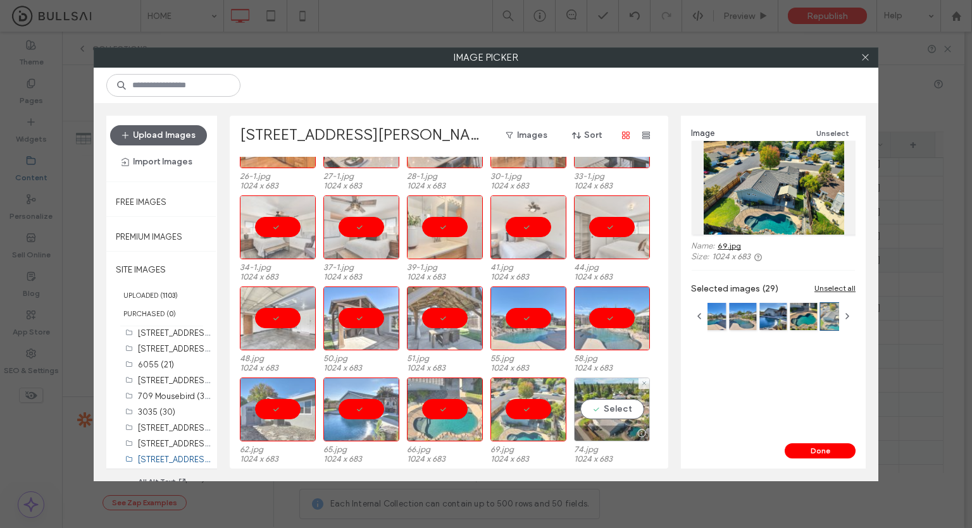
click at [592, 416] on div "Select" at bounding box center [612, 410] width 76 height 64
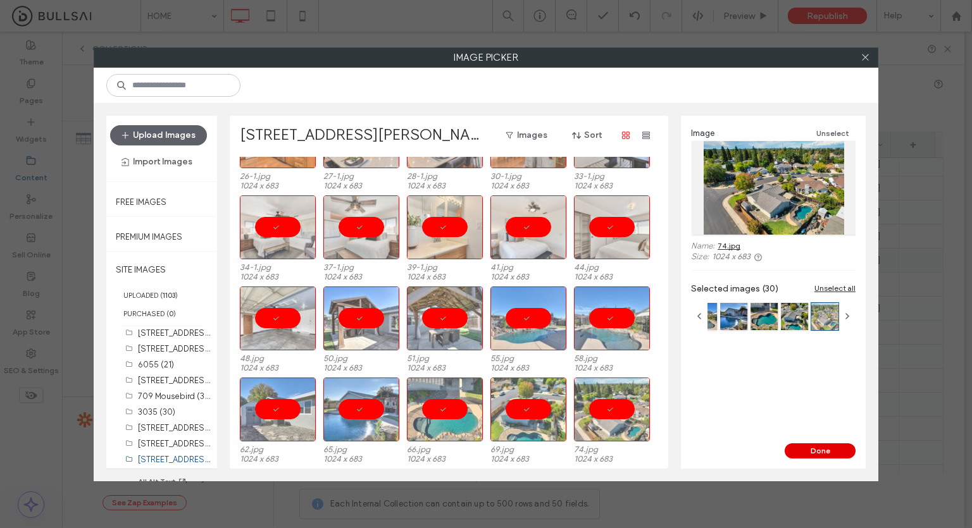
click at [801, 451] on button "Done" at bounding box center [820, 451] width 71 height 15
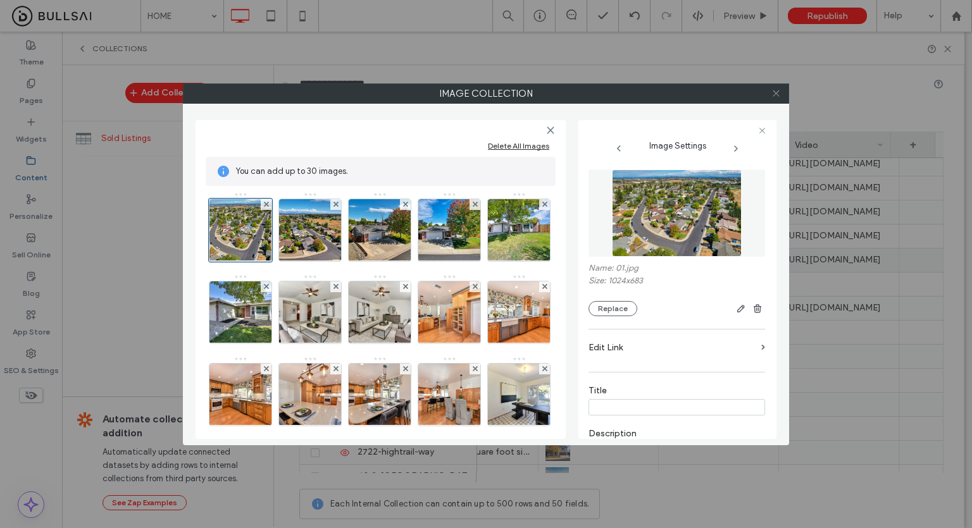
click at [777, 95] on use at bounding box center [776, 93] width 6 height 6
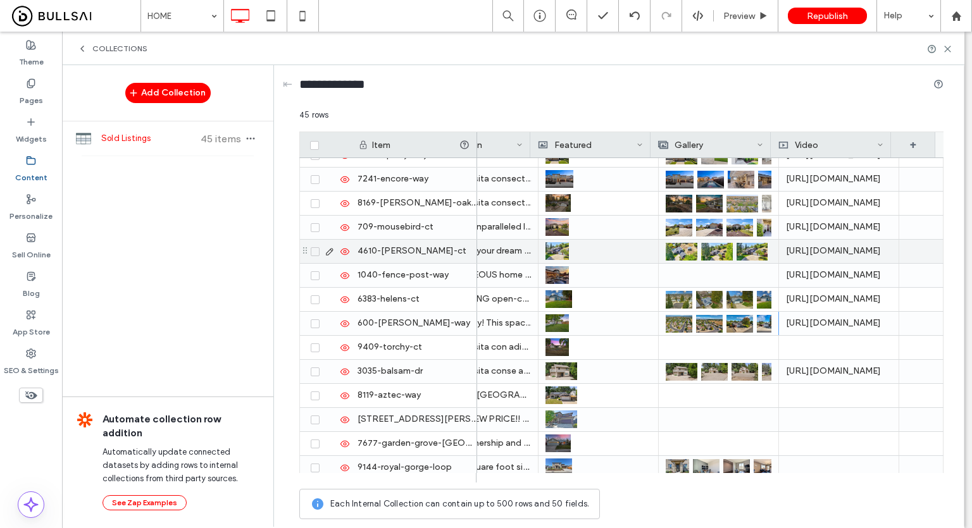
scroll to position [0, 0]
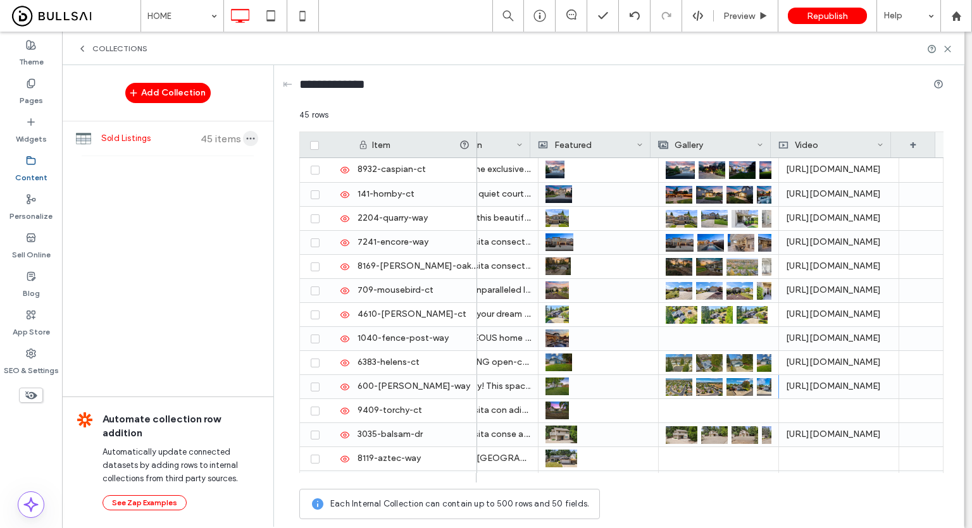
click at [254, 134] on icon "button" at bounding box center [251, 139] width 10 height 10
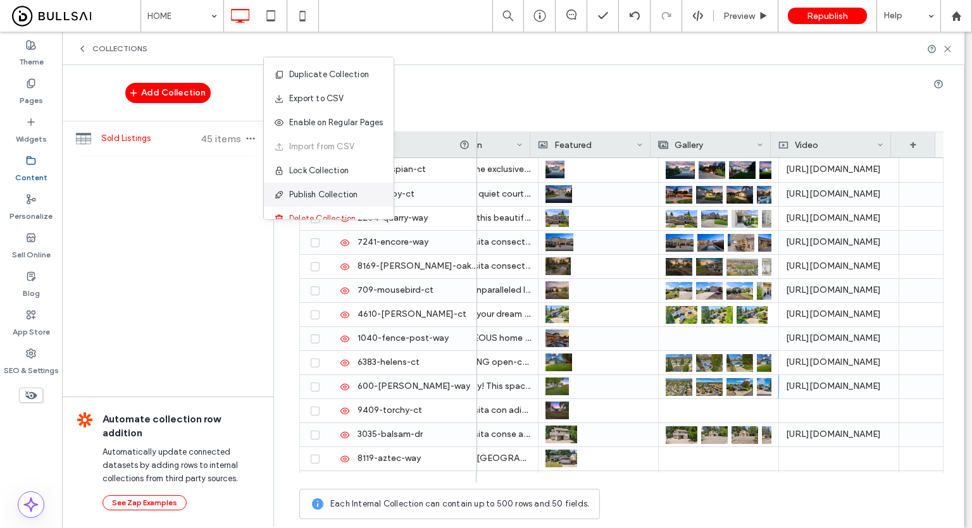
click at [325, 185] on div "Publish Collection" at bounding box center [329, 195] width 130 height 24
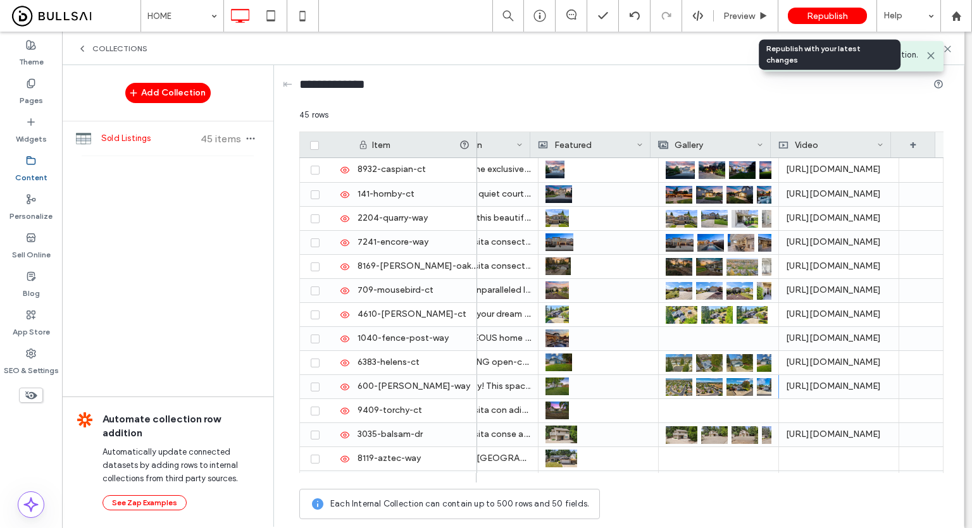
click at [851, 15] on div "Republish" at bounding box center [827, 16] width 79 height 16
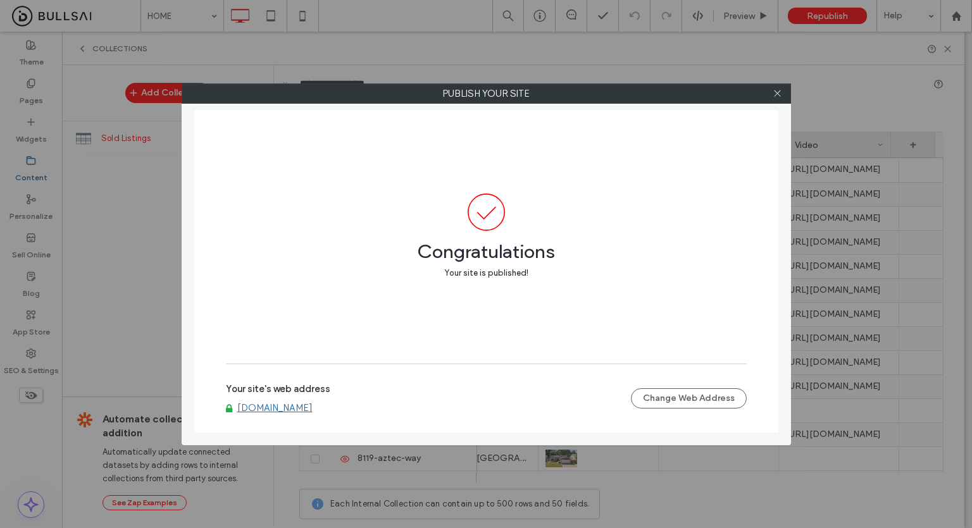
click at [313, 407] on link "[DOMAIN_NAME]" at bounding box center [274, 407] width 75 height 11
